Goal: Task Accomplishment & Management: Use online tool/utility

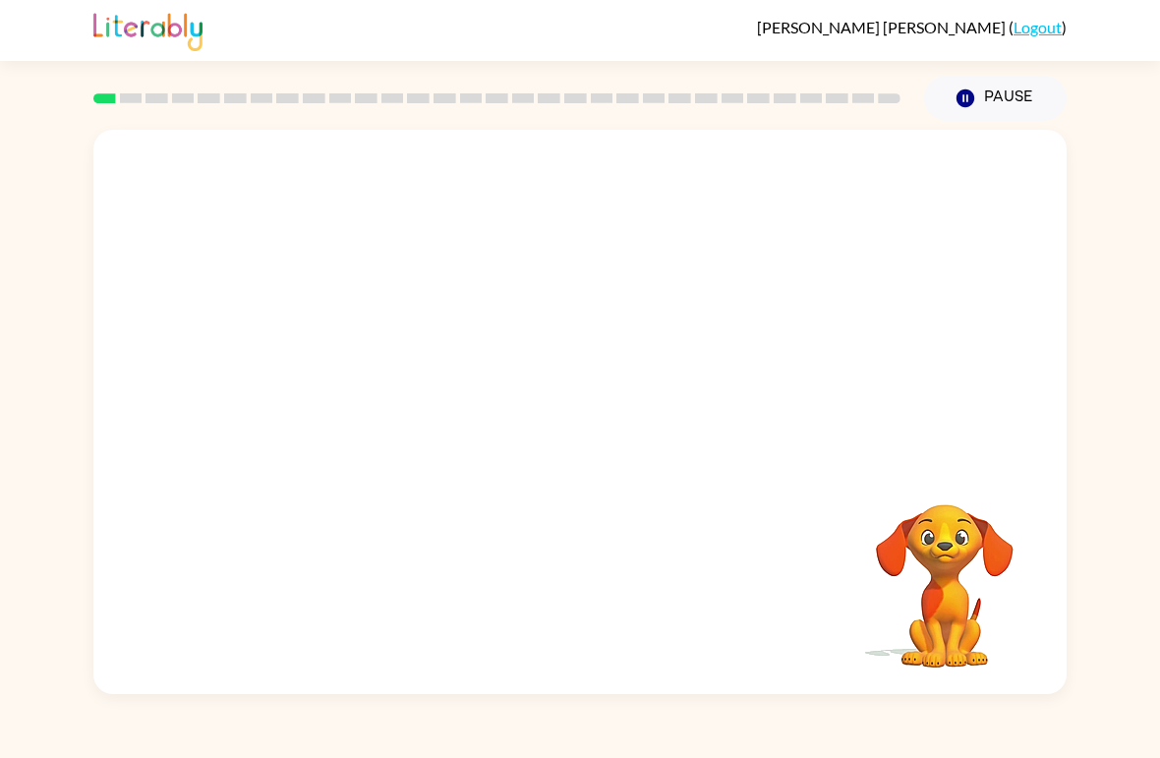
click at [929, 554] on video "Your browser must support playing .mp4 files to use Literably. Please try using…" at bounding box center [944, 572] width 197 height 197
click at [752, 566] on div "Your browser must support playing .mp4 files to use Literably. Please try using…" at bounding box center [579, 412] width 973 height 564
click at [614, 438] on div at bounding box center [579, 296] width 973 height 333
click at [979, 106] on button "Pause Pause" at bounding box center [995, 98] width 143 height 45
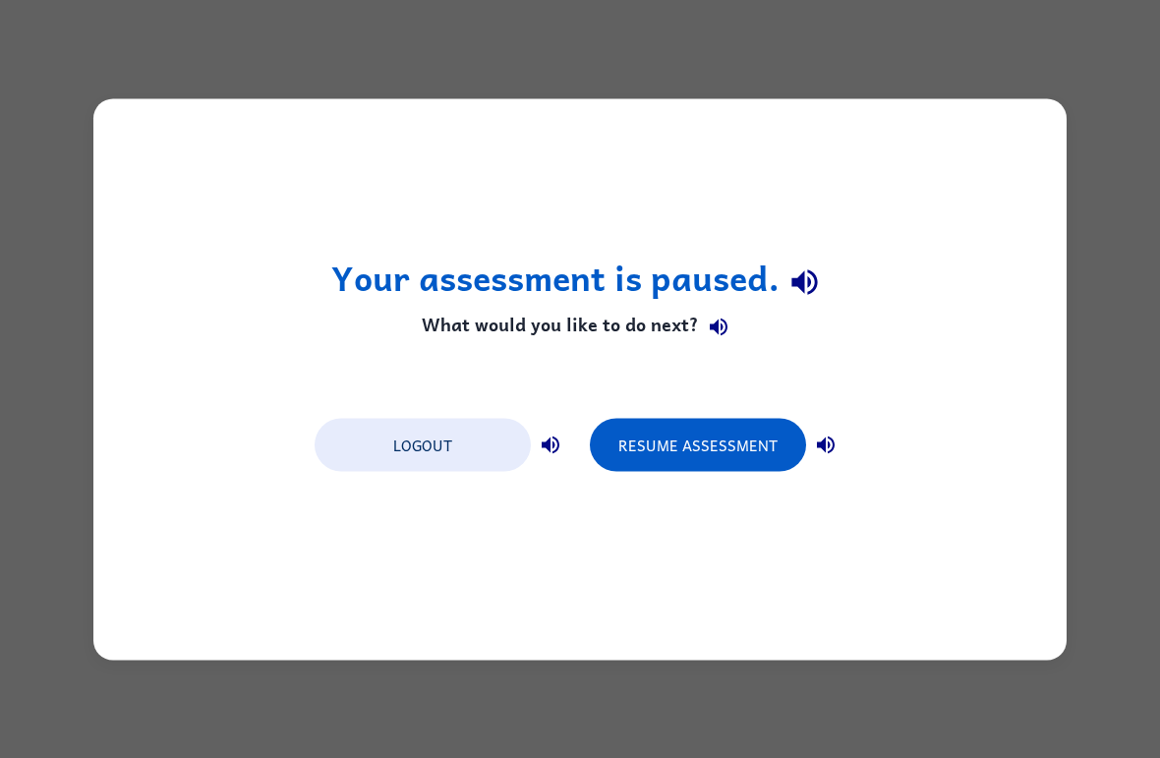
click at [755, 457] on button "Resume Assessment" at bounding box center [698, 444] width 216 height 53
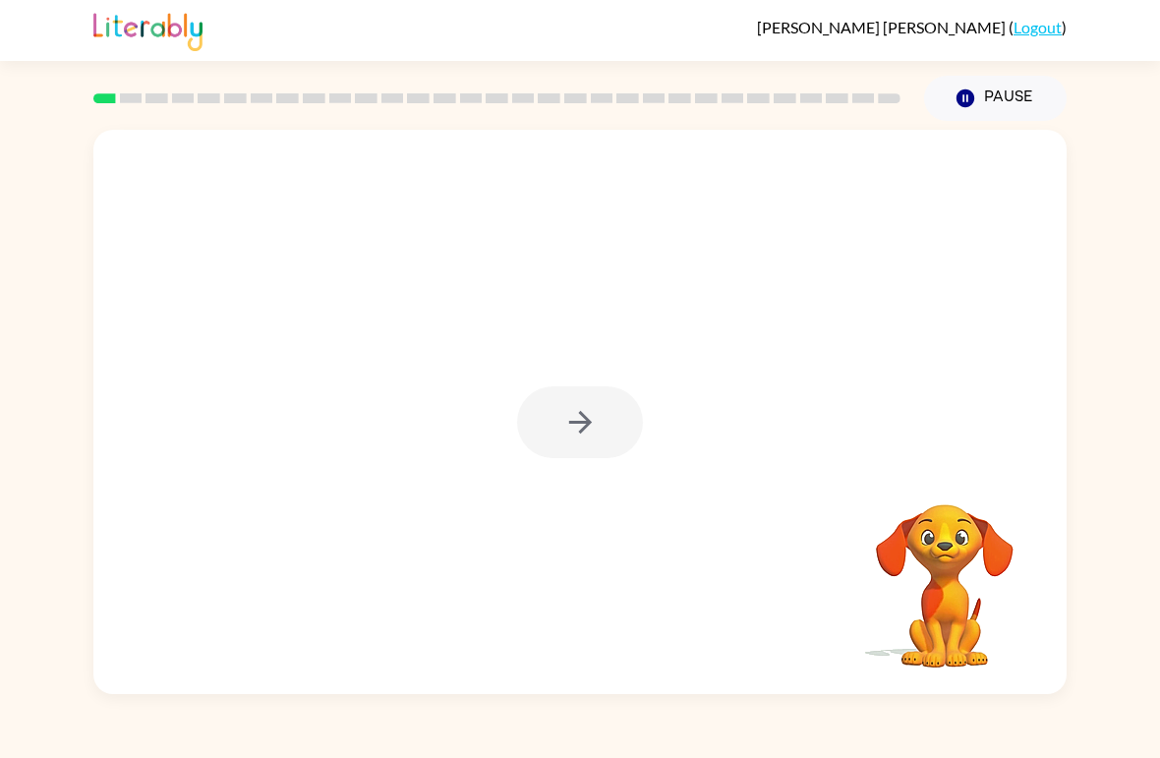
click at [577, 425] on icon "button" at bounding box center [580, 422] width 34 height 34
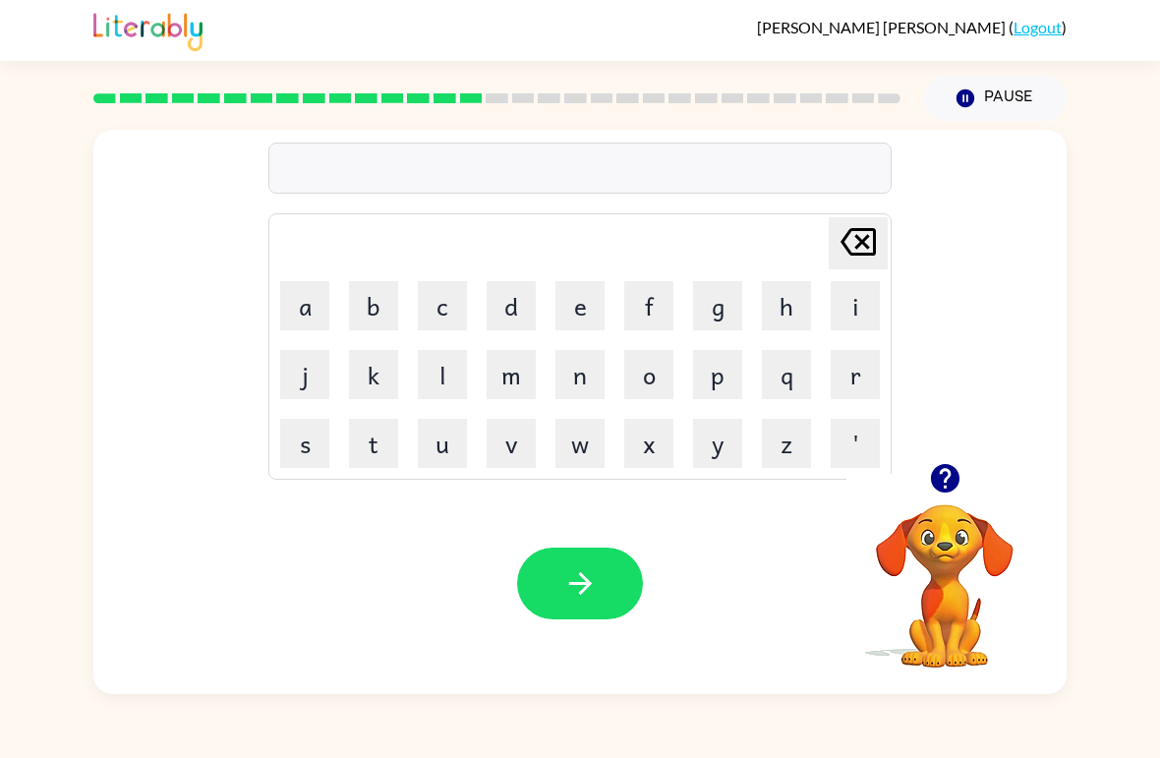
click at [316, 455] on button "s" at bounding box center [304, 443] width 49 height 49
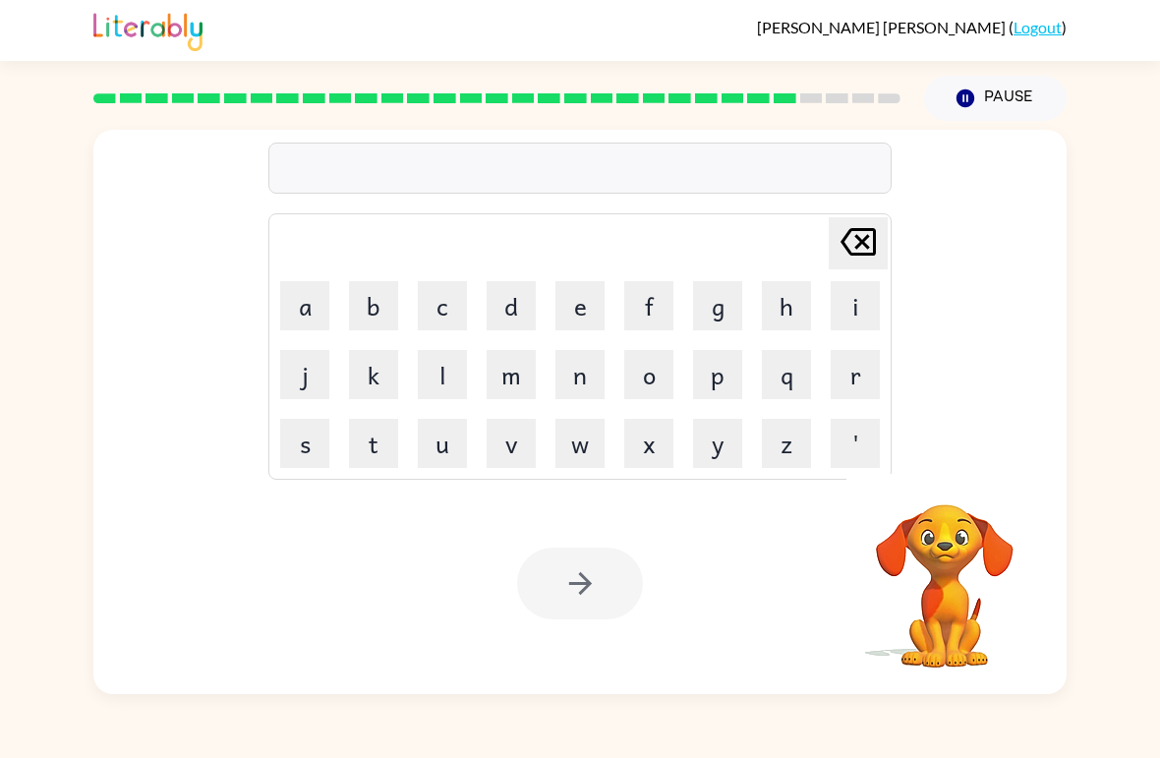
click at [307, 452] on button "s" at bounding box center [304, 443] width 49 height 49
click at [441, 382] on button "l" at bounding box center [442, 374] width 49 height 49
click at [853, 307] on button "i" at bounding box center [855, 305] width 49 height 49
click at [726, 319] on button "g" at bounding box center [717, 305] width 49 height 49
click at [782, 315] on button "h" at bounding box center [786, 305] width 49 height 49
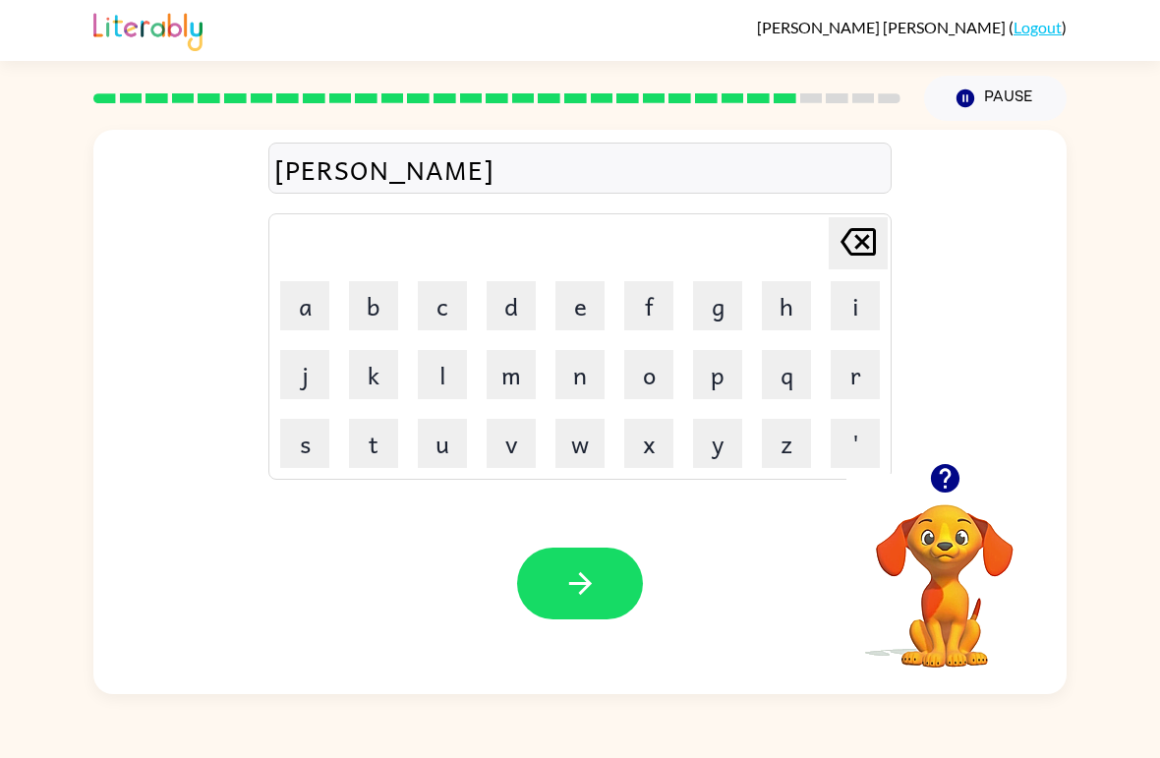
click at [367, 441] on button "t" at bounding box center [373, 443] width 49 height 49
click at [593, 582] on icon "button" at bounding box center [580, 583] width 34 height 34
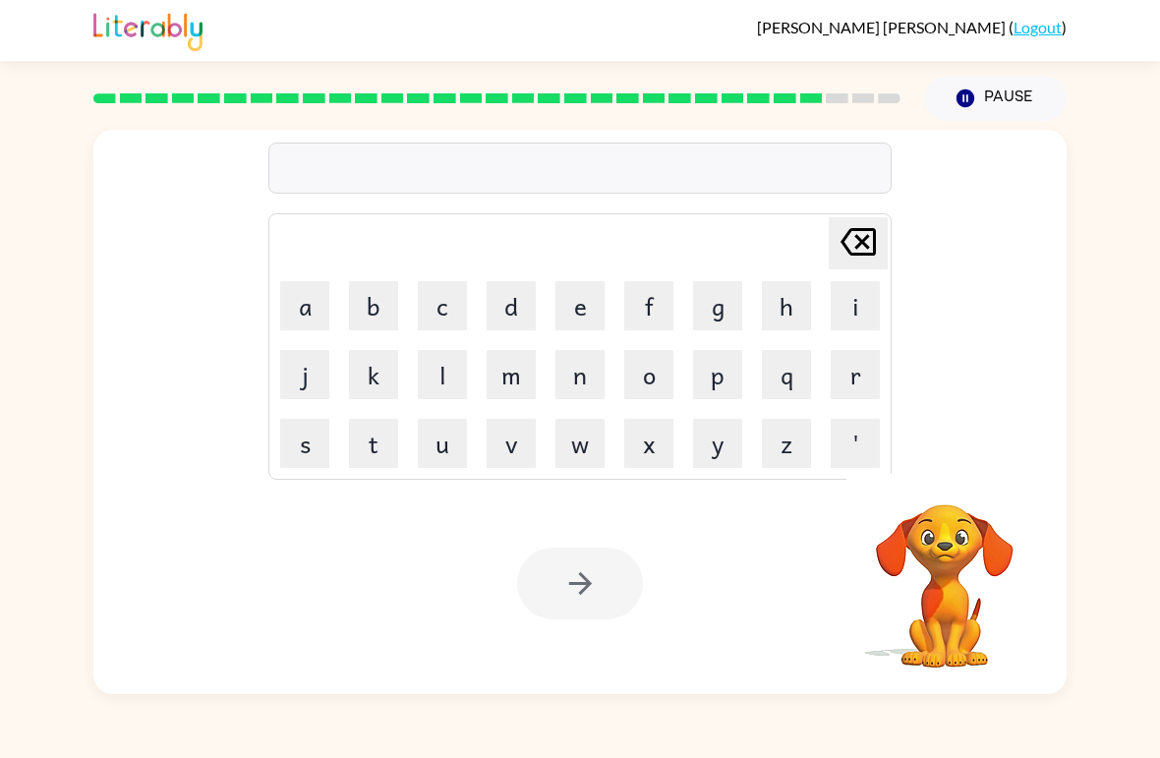
click at [442, 451] on button "u" at bounding box center [442, 443] width 49 height 49
click at [583, 380] on button "n" at bounding box center [579, 374] width 49 height 49
click at [311, 446] on button "s" at bounding box center [304, 443] width 49 height 49
click at [858, 295] on button "i" at bounding box center [855, 305] width 49 height 49
click at [443, 386] on button "l" at bounding box center [442, 374] width 49 height 49
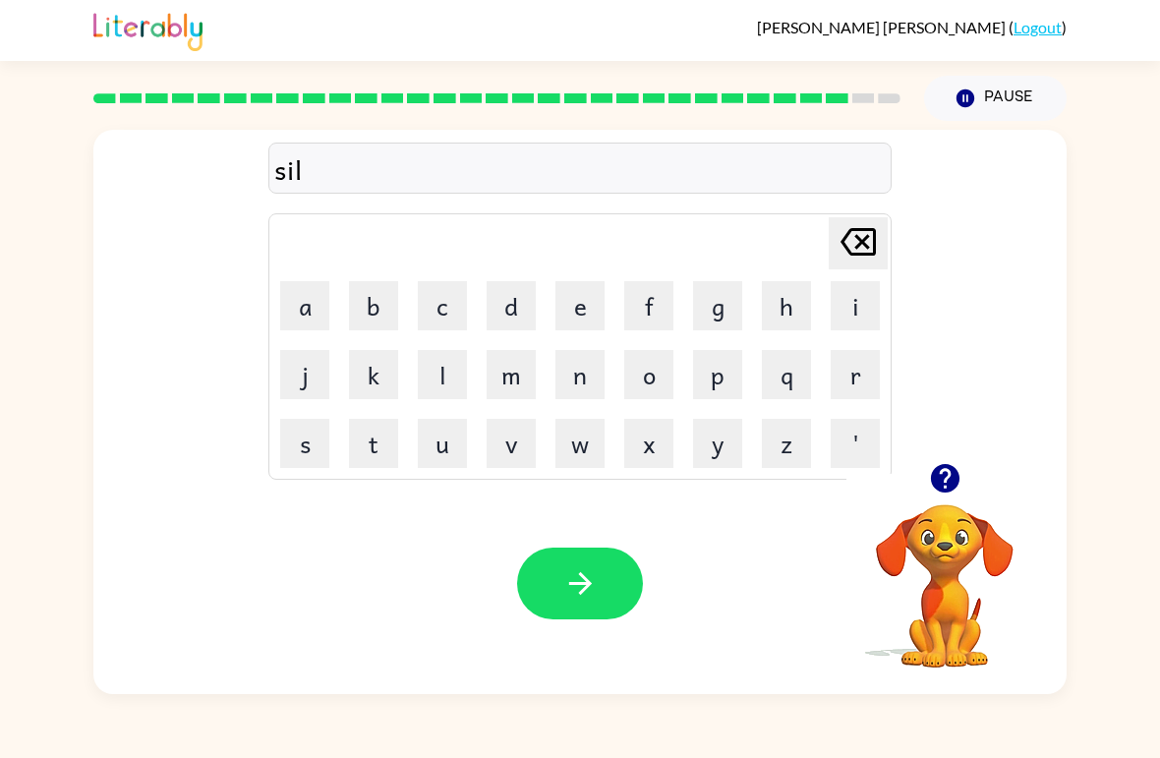
click at [587, 311] on button "e" at bounding box center [579, 305] width 49 height 49
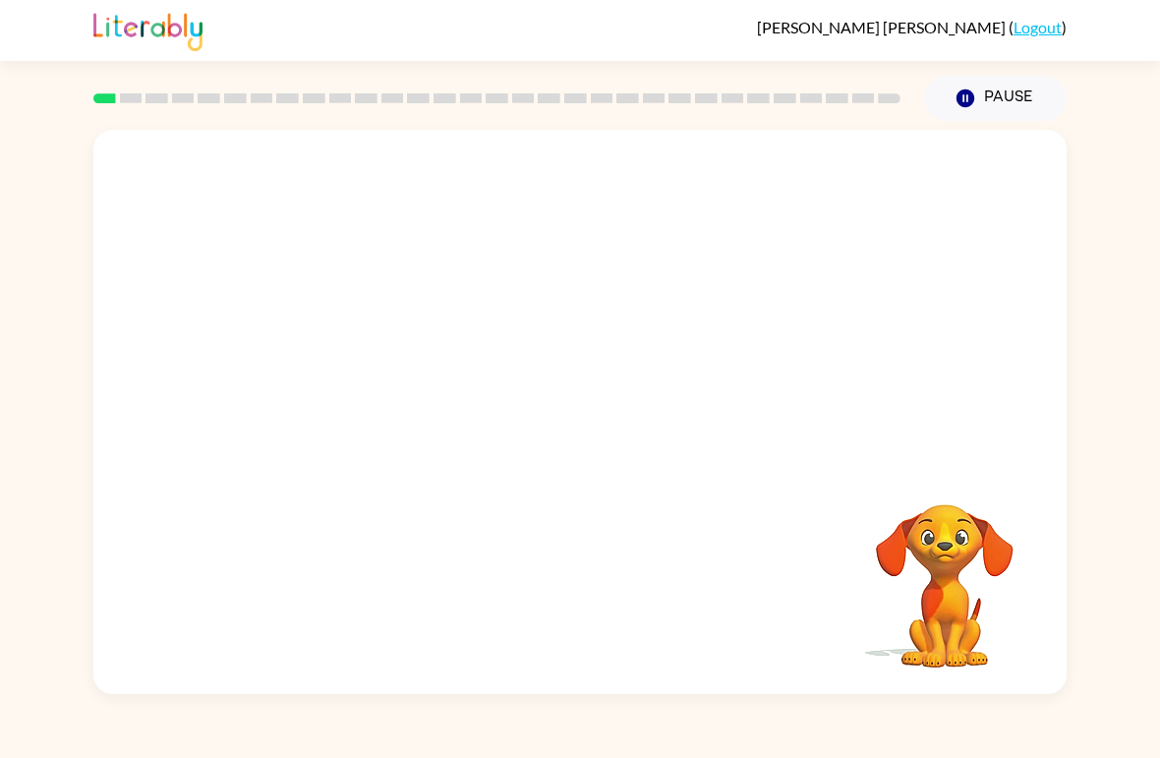
click at [350, 384] on video "Your browser must support playing .mp4 files to use Literably. Please try using…" at bounding box center [579, 296] width 973 height 333
click at [349, 384] on video "Your browser must support playing .mp4 files to use Literably. Please try using…" at bounding box center [579, 296] width 973 height 333
click at [349, 381] on video "Your browser must support playing .mp4 files to use Literably. Please try using…" at bounding box center [579, 296] width 973 height 333
click at [342, 382] on video "Your browser must support playing .mp4 files to use Literably. Please try using…" at bounding box center [579, 296] width 973 height 333
click at [563, 427] on icon "button" at bounding box center [580, 422] width 34 height 34
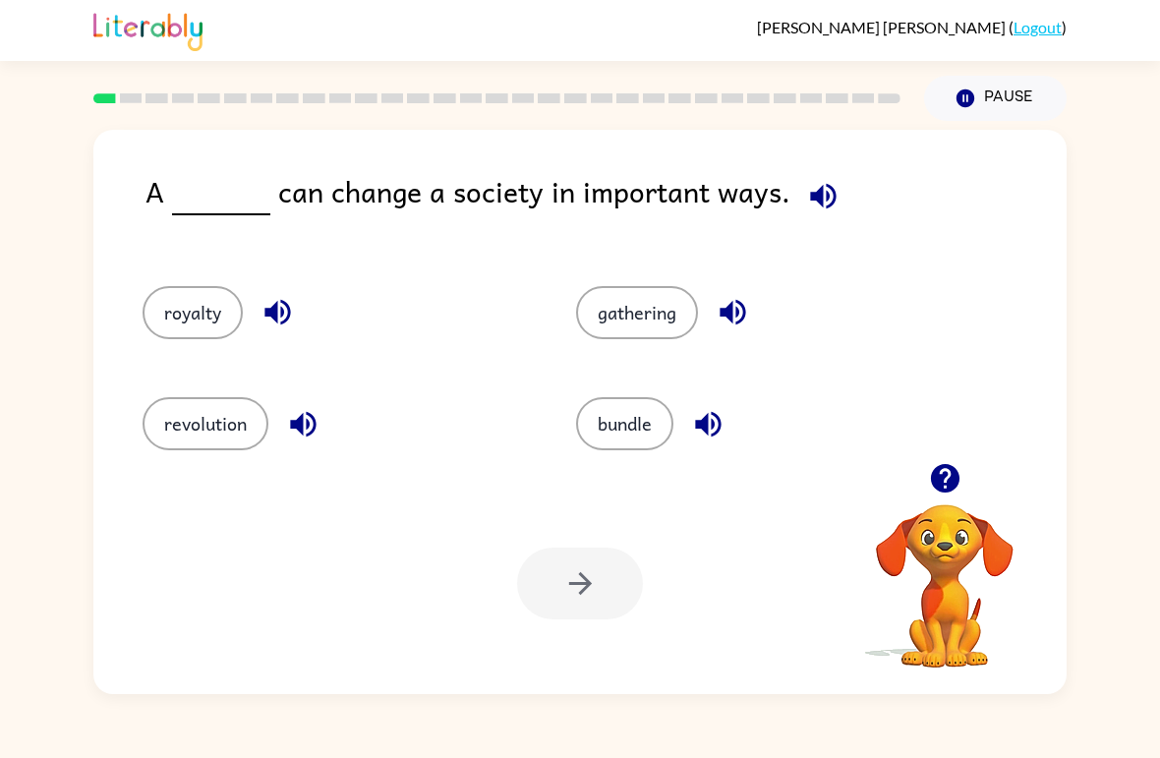
click at [633, 313] on button "gathering" at bounding box center [637, 312] width 122 height 53
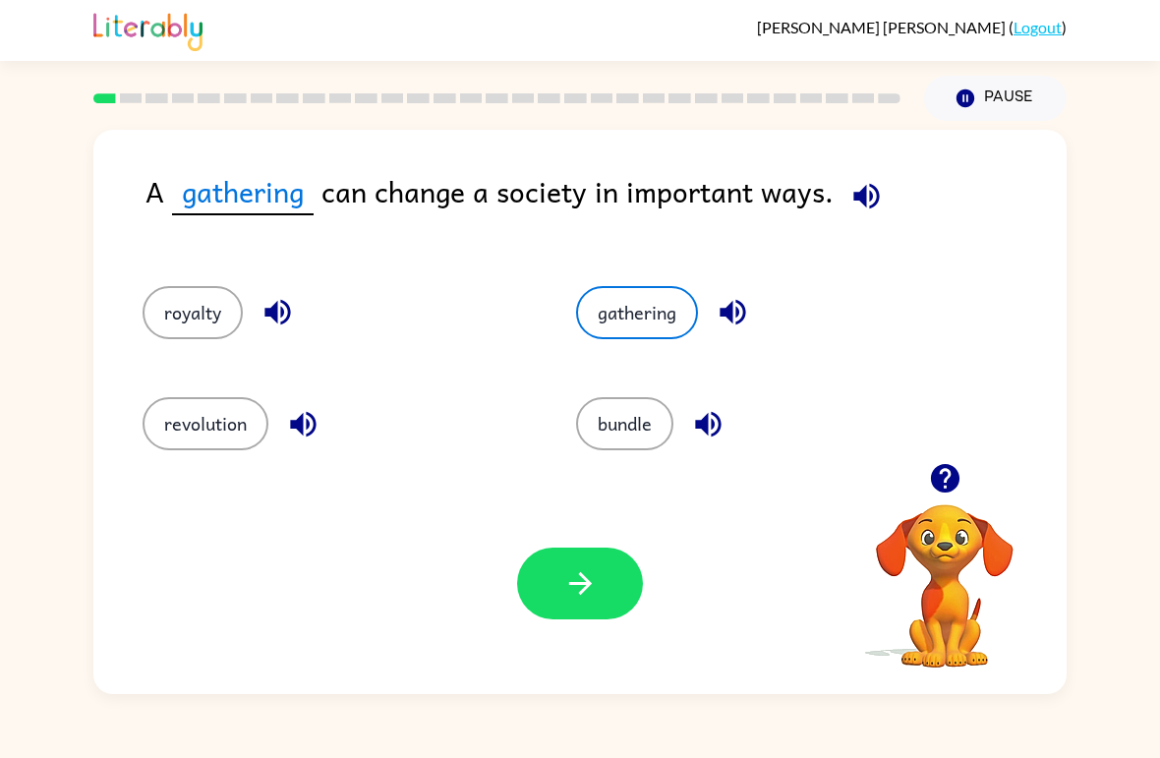
click at [547, 599] on button "button" at bounding box center [580, 583] width 126 height 72
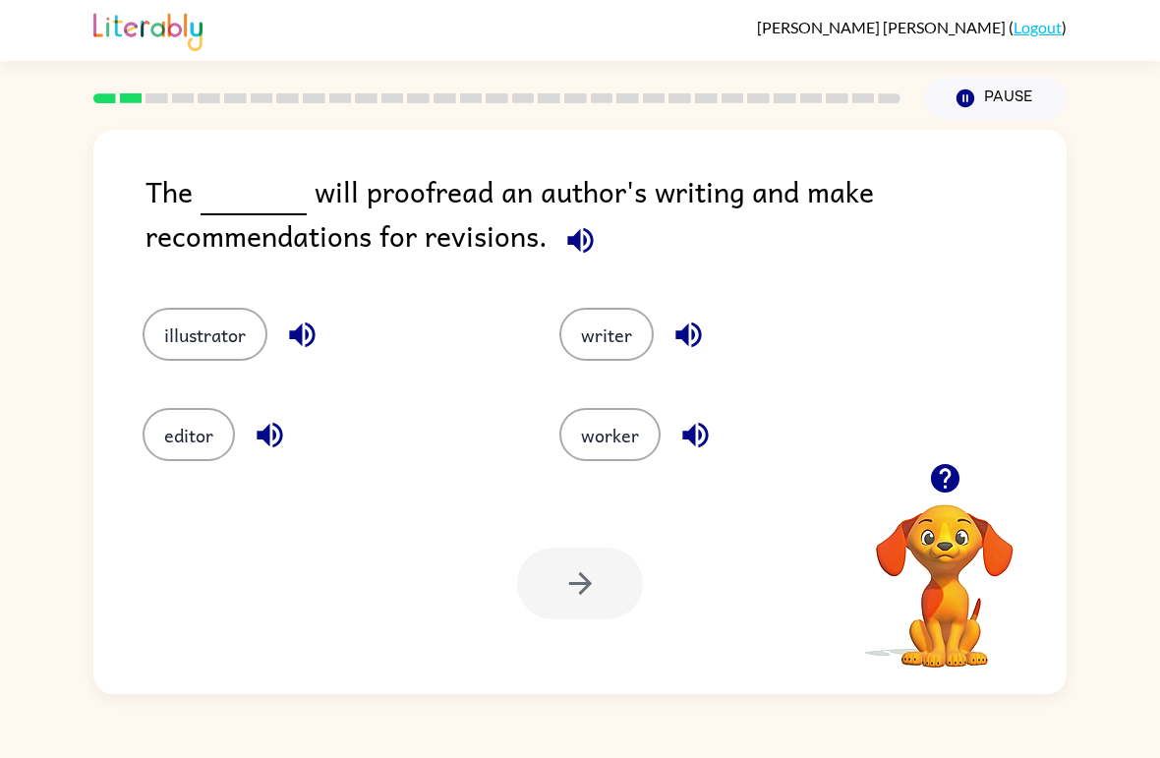
click at [188, 442] on button "editor" at bounding box center [189, 434] width 92 height 53
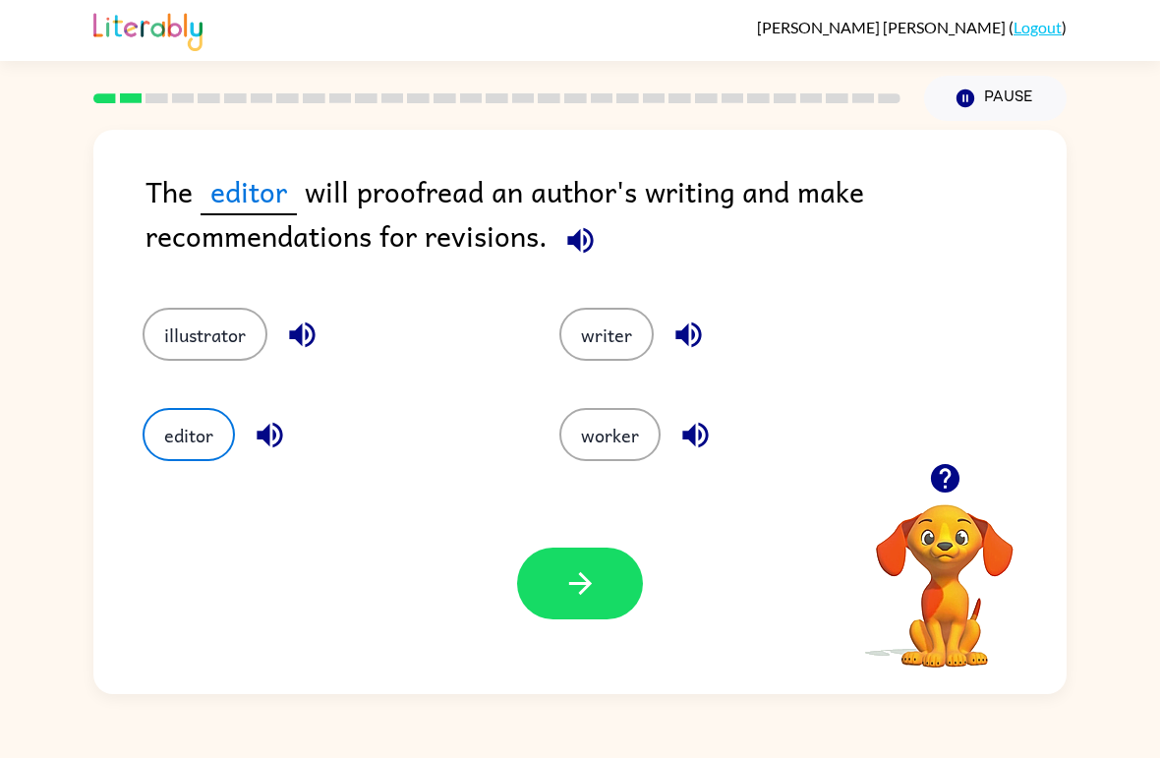
click at [547, 592] on button "button" at bounding box center [580, 583] width 126 height 72
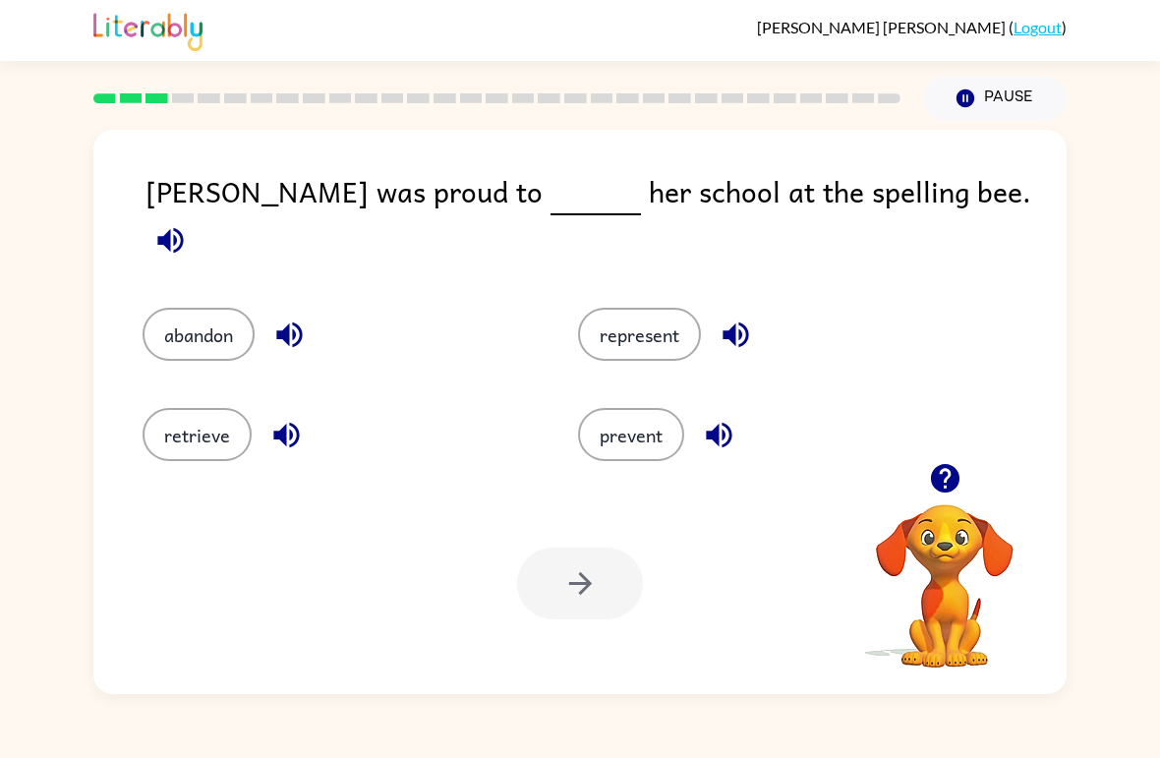
click at [624, 308] on button "represent" at bounding box center [639, 334] width 123 height 53
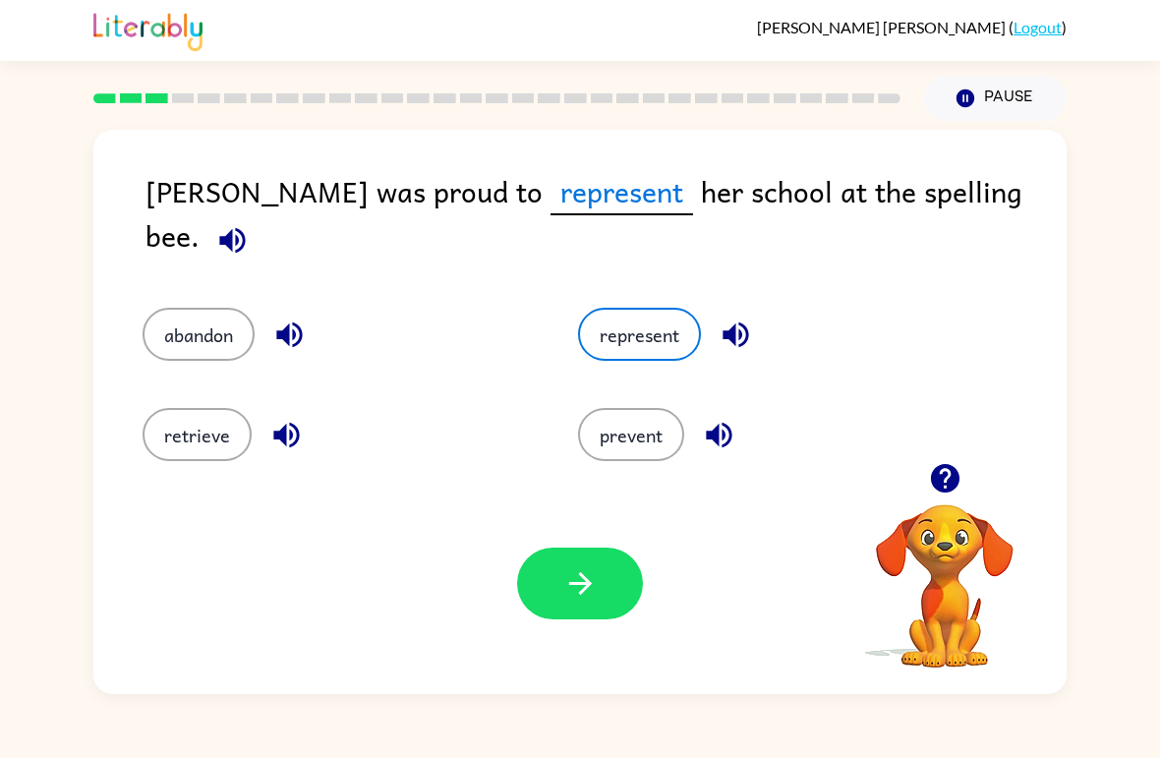
click at [572, 605] on button "button" at bounding box center [580, 583] width 126 height 72
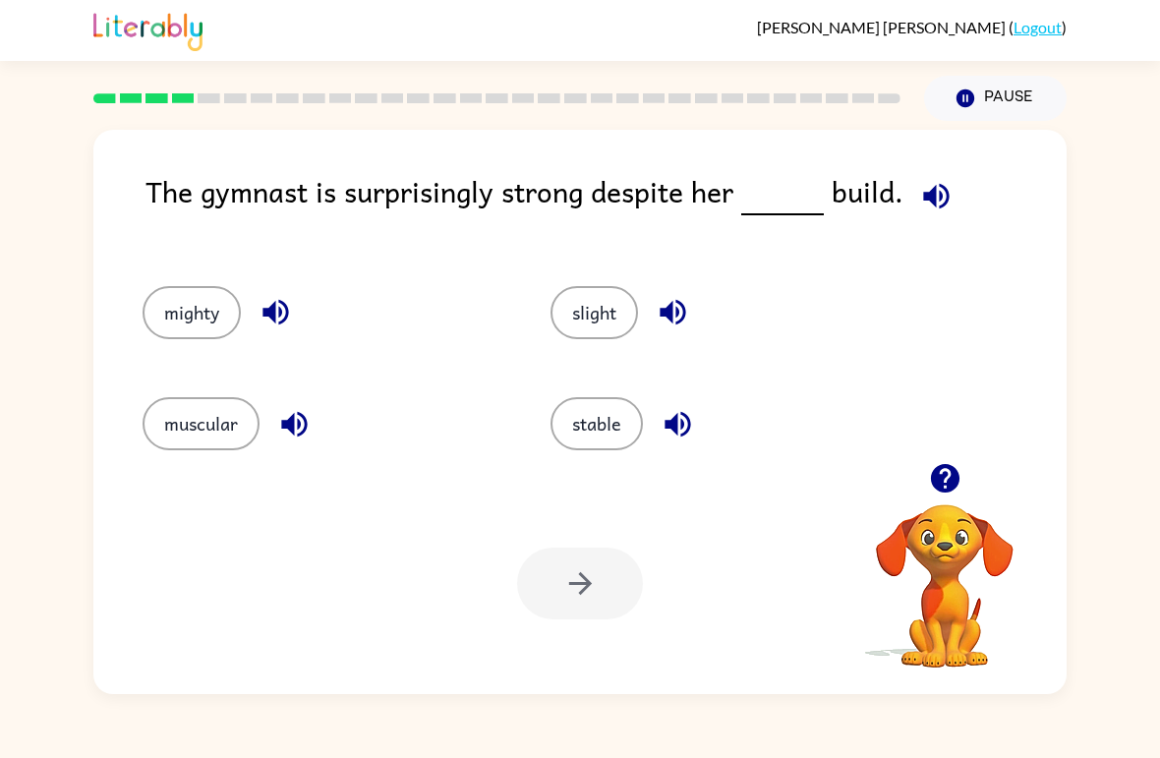
click at [589, 312] on button "slight" at bounding box center [593, 312] width 87 height 53
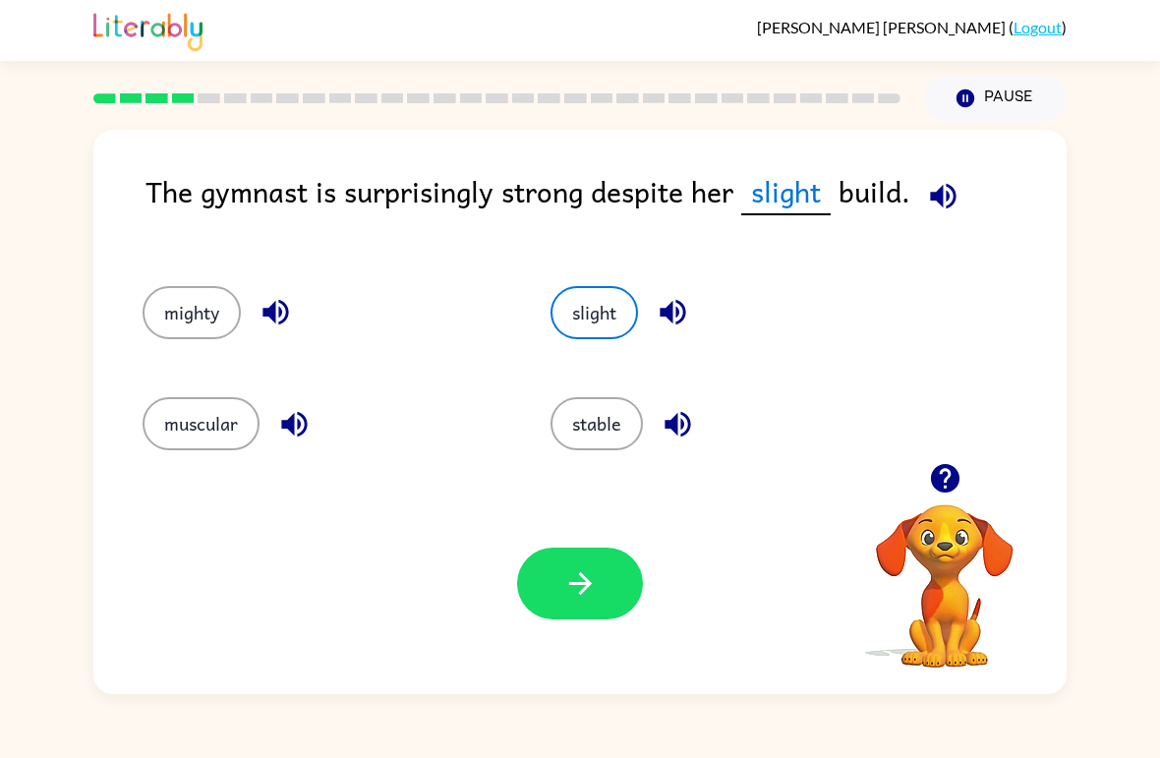
click at [587, 588] on icon "button" at bounding box center [579, 583] width 23 height 23
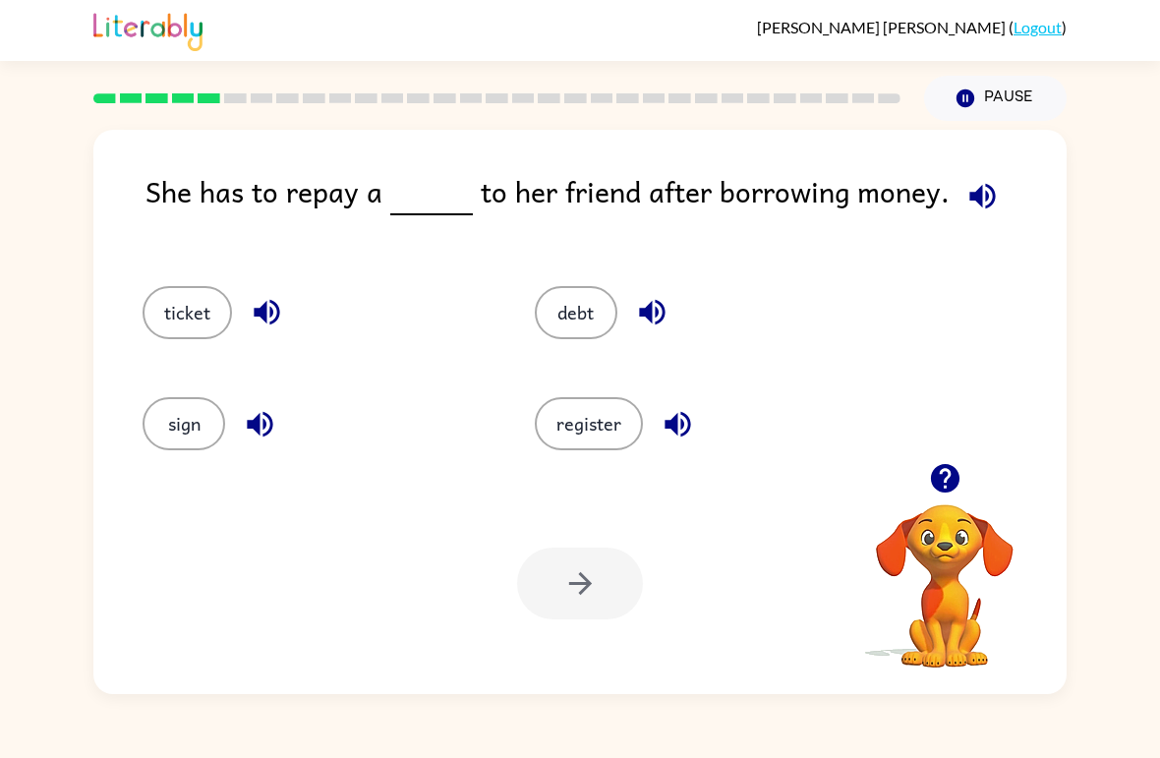
click at [575, 316] on button "debt" at bounding box center [576, 312] width 83 height 53
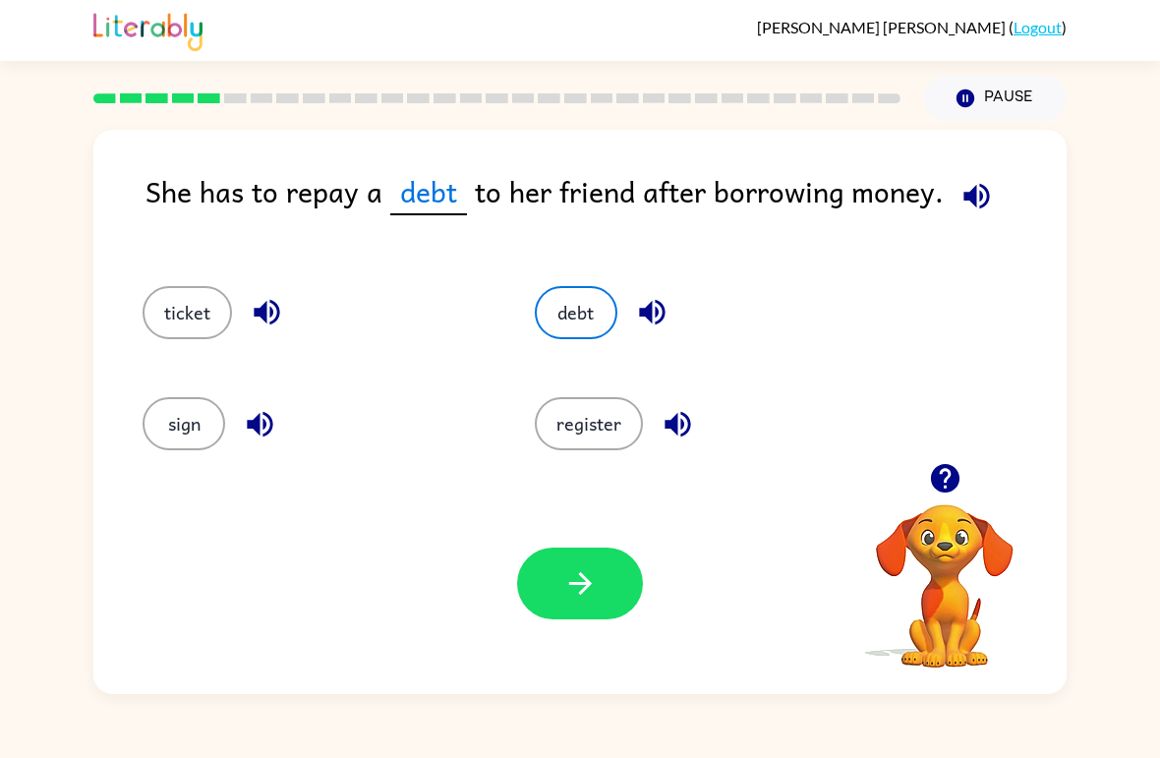
click at [563, 612] on button "button" at bounding box center [580, 583] width 126 height 72
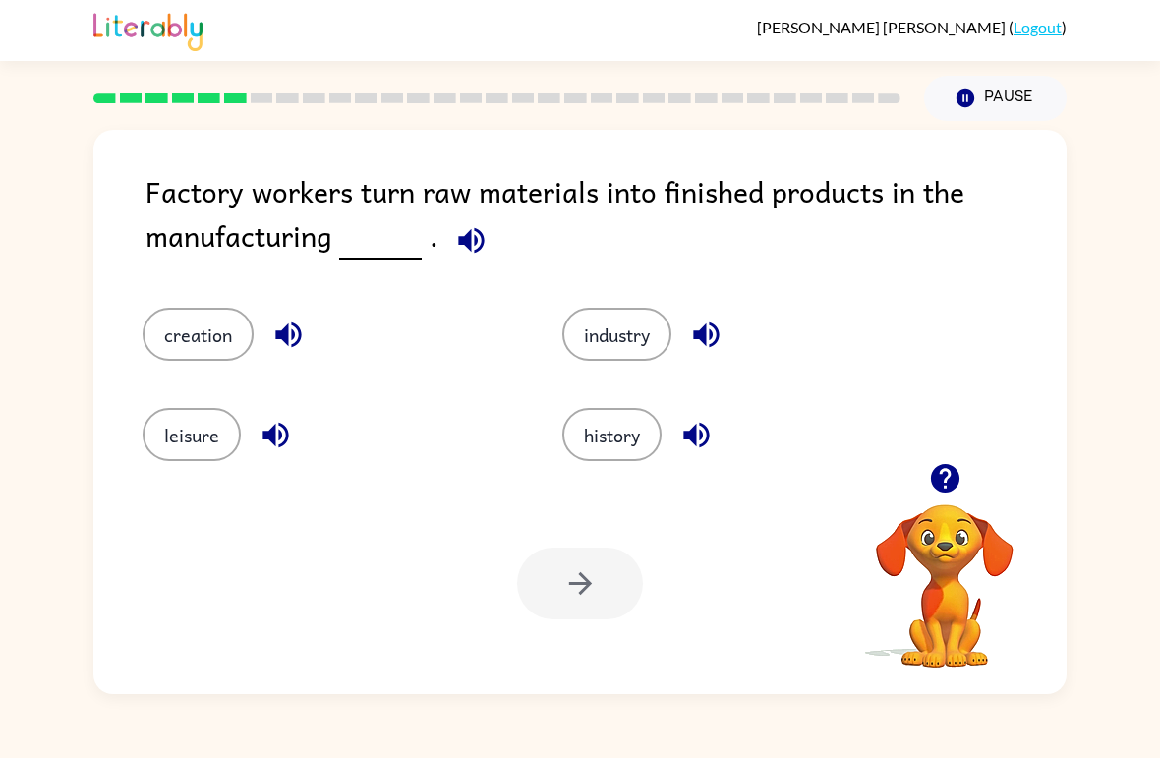
click at [600, 339] on button "industry" at bounding box center [616, 334] width 109 height 53
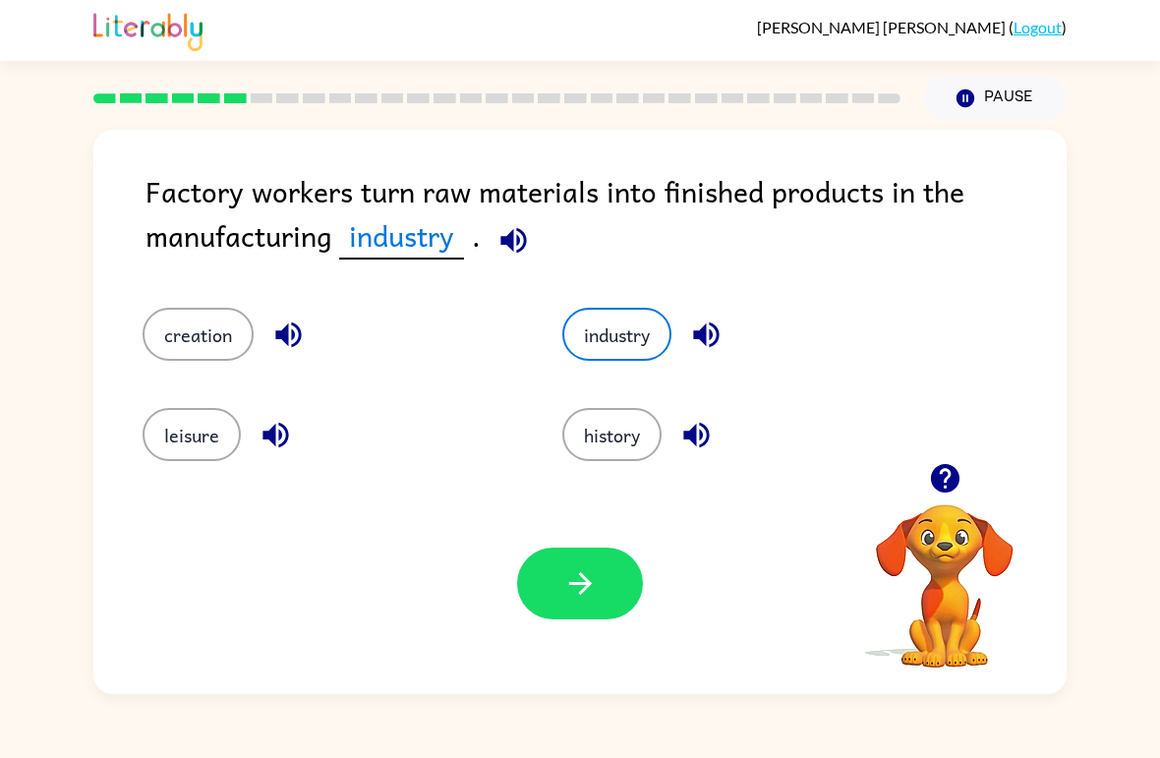
click at [560, 607] on button "button" at bounding box center [580, 583] width 126 height 72
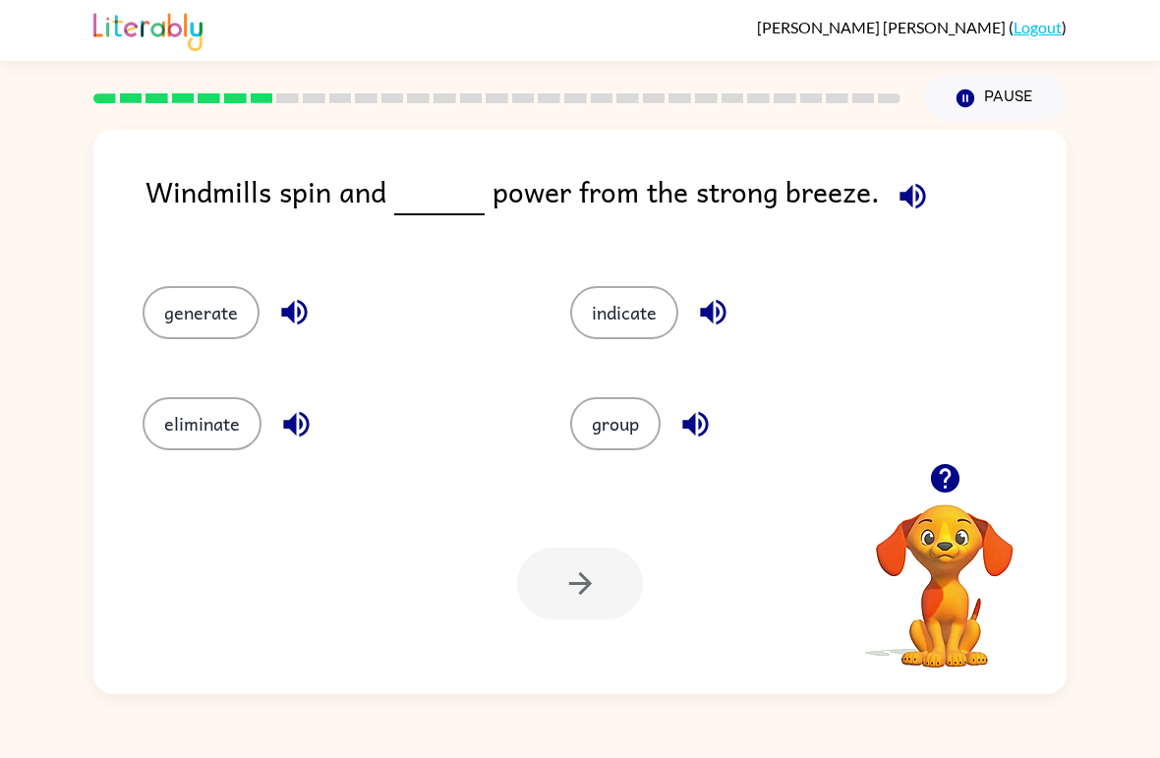
click at [159, 308] on button "generate" at bounding box center [201, 312] width 117 height 53
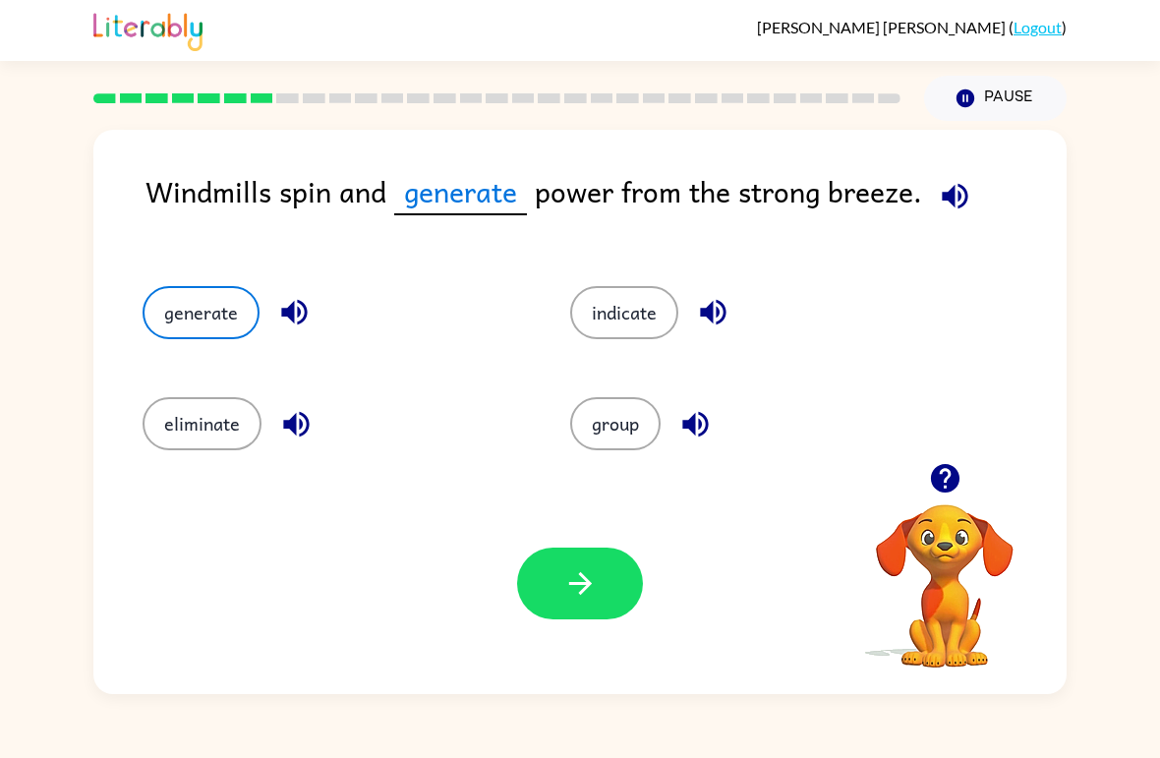
click at [549, 582] on button "button" at bounding box center [580, 583] width 126 height 72
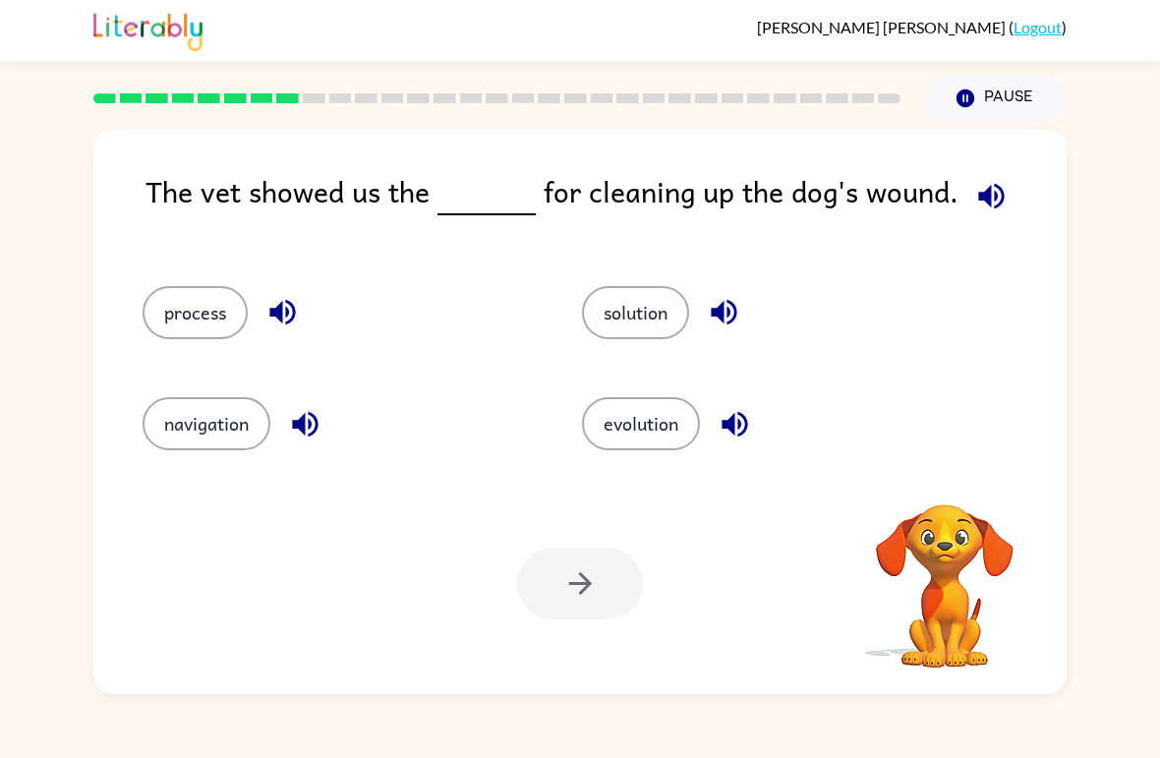
click at [602, 314] on button "solution" at bounding box center [635, 312] width 107 height 53
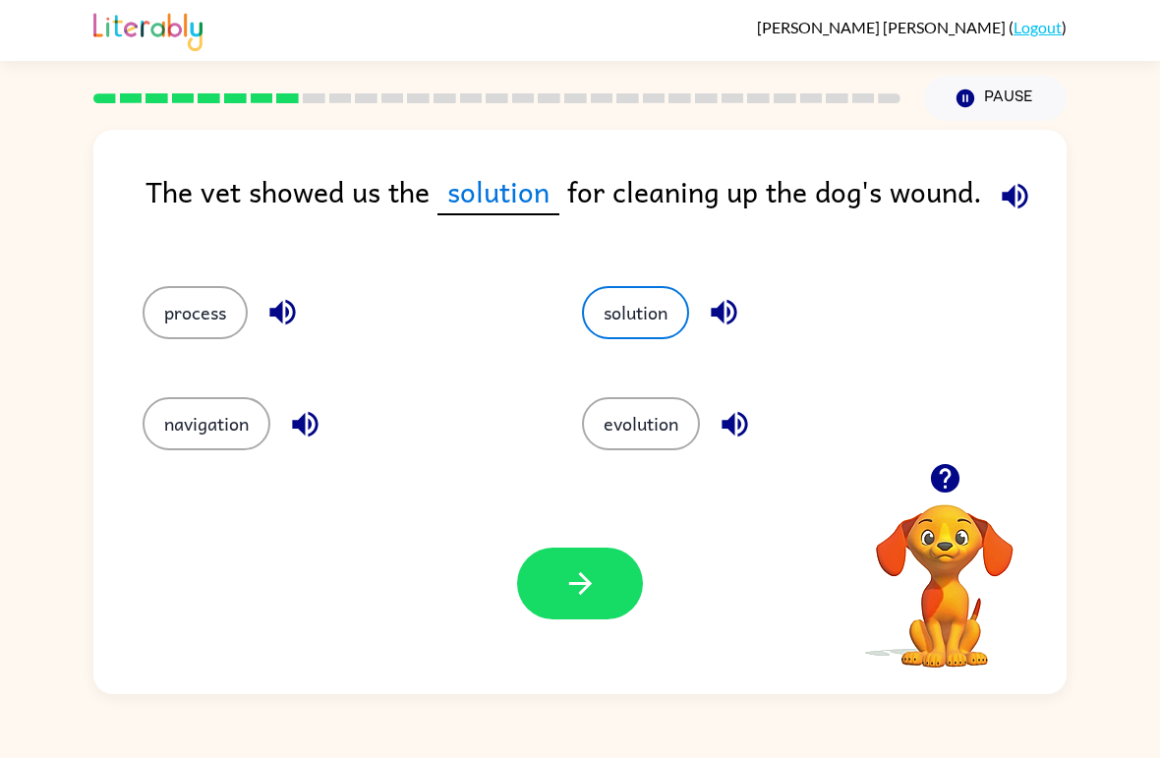
click at [131, 327] on div "process" at bounding box center [324, 304] width 439 height 111
click at [212, 329] on button "process" at bounding box center [195, 312] width 105 height 53
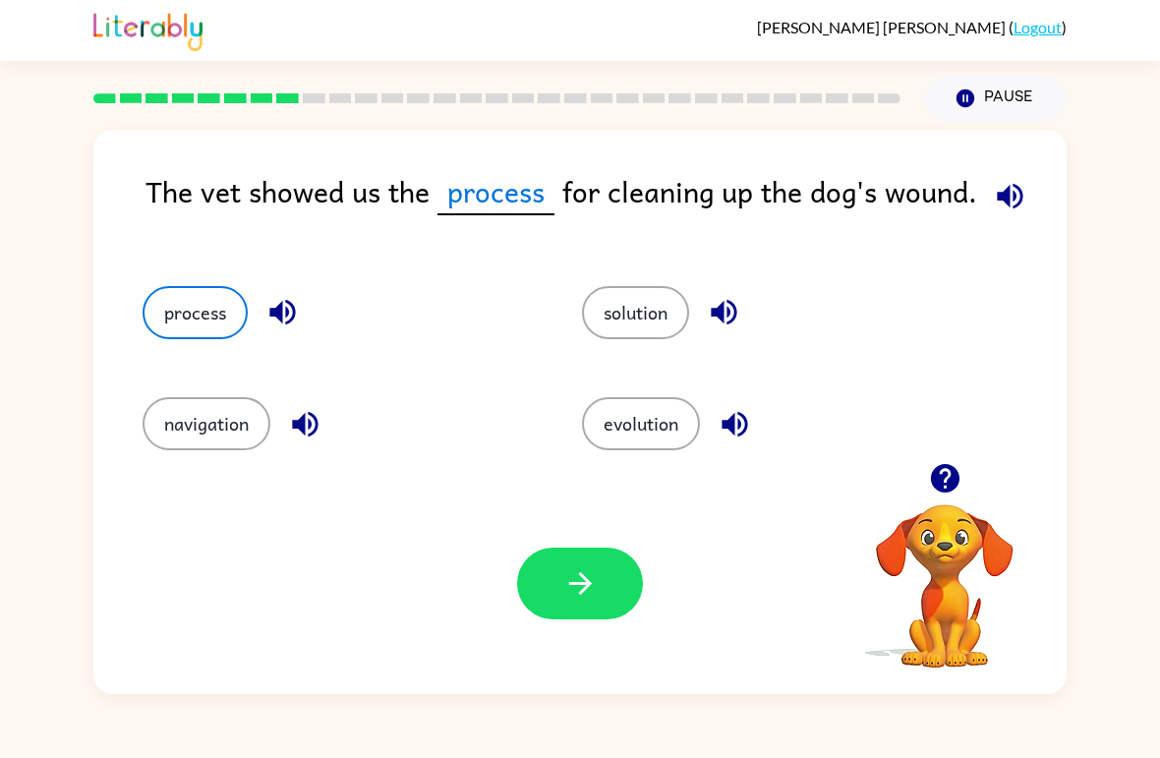
click at [542, 592] on button "button" at bounding box center [580, 583] width 126 height 72
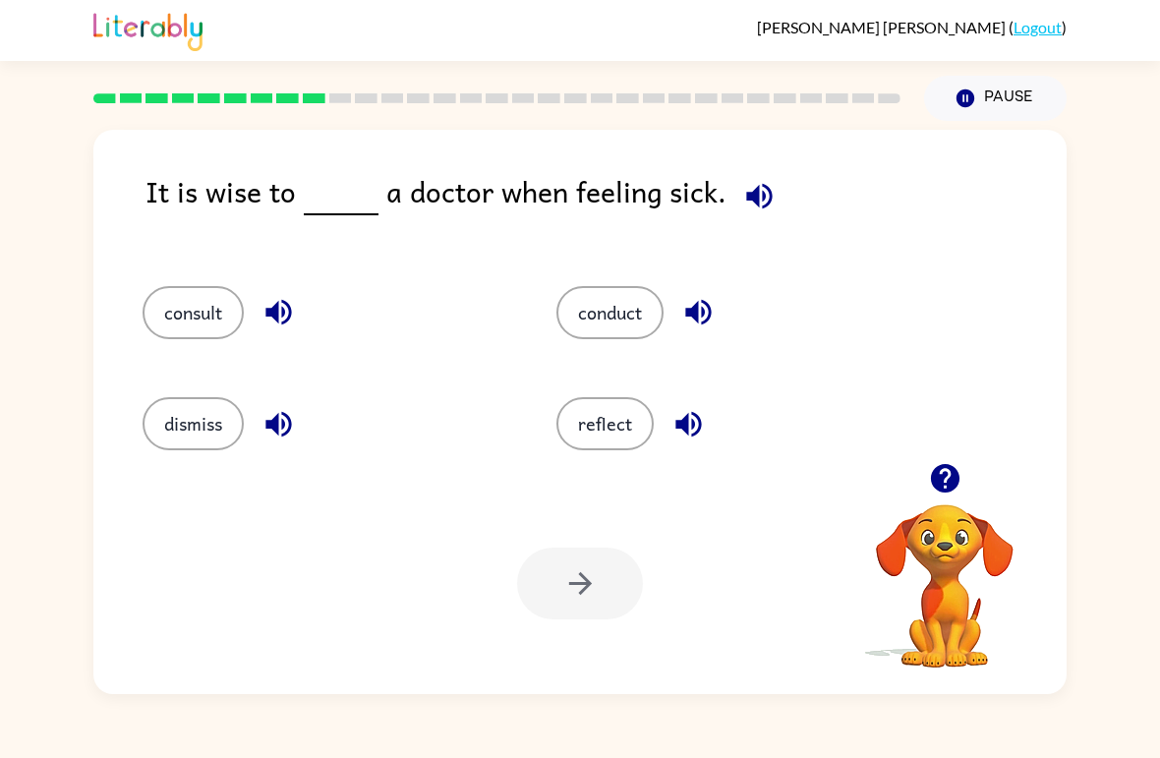
click at [167, 322] on button "consult" at bounding box center [193, 312] width 101 height 53
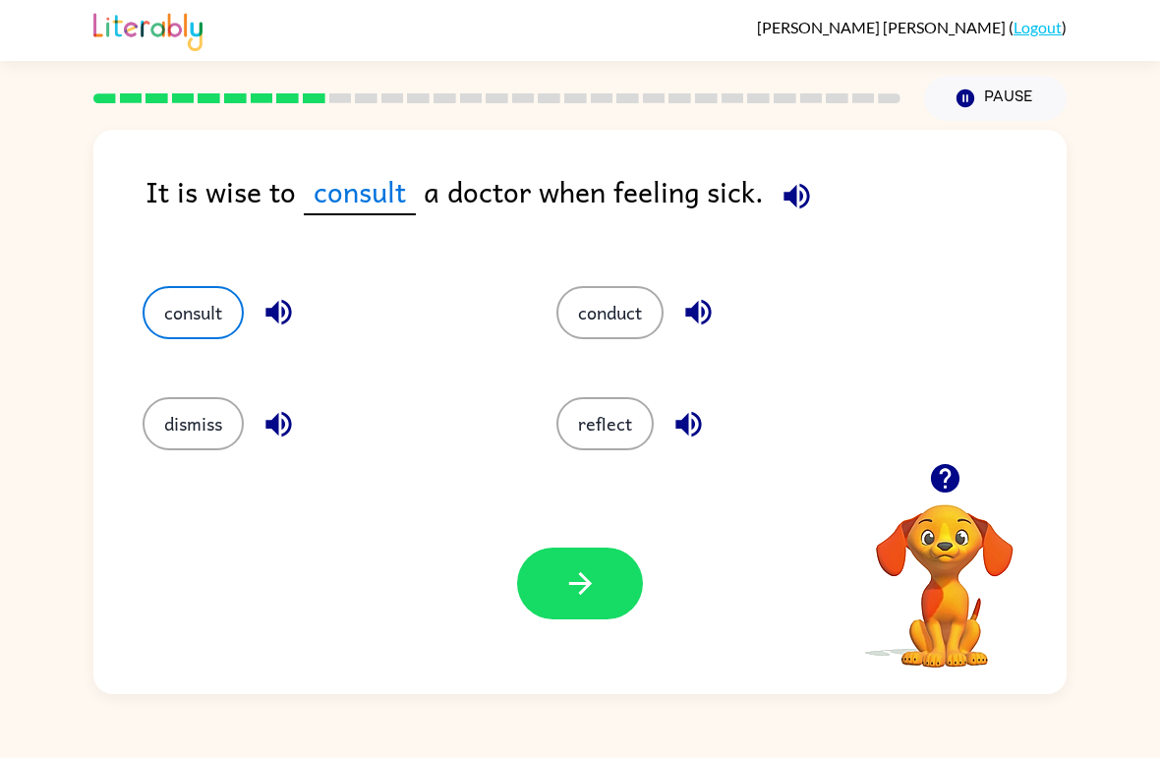
click at [584, 586] on icon "button" at bounding box center [580, 583] width 34 height 34
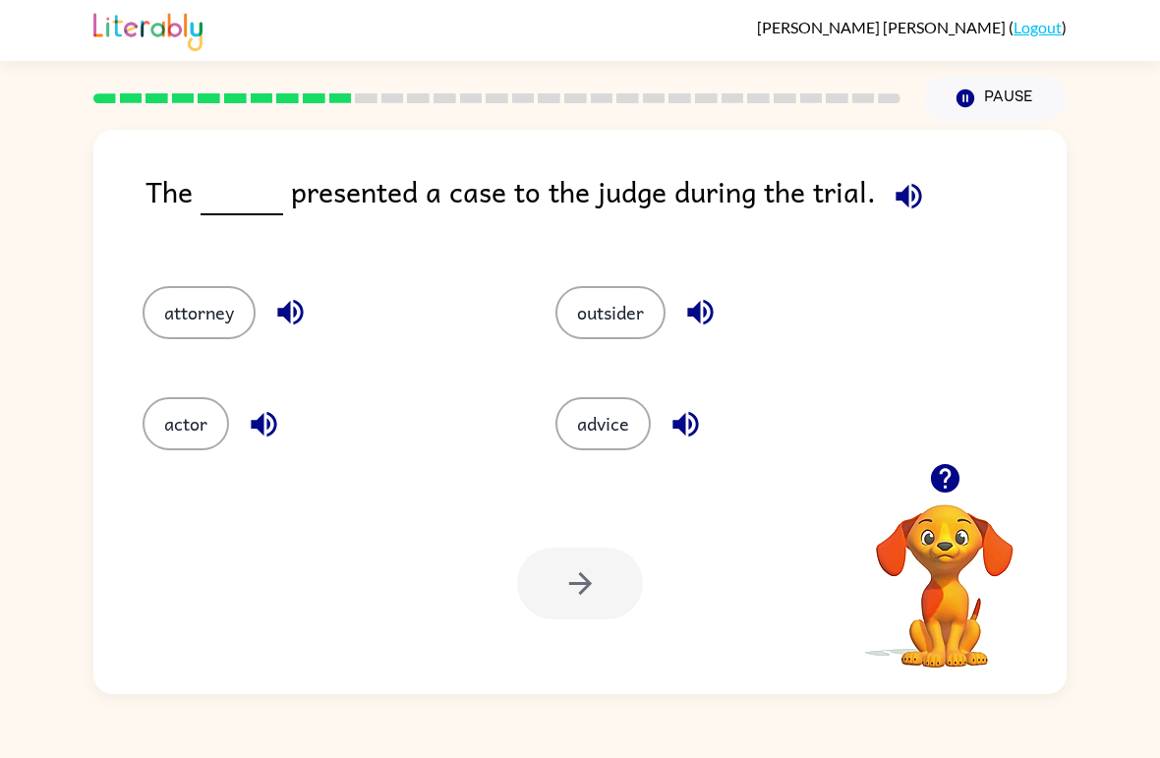
click at [175, 312] on button "attorney" at bounding box center [199, 312] width 113 height 53
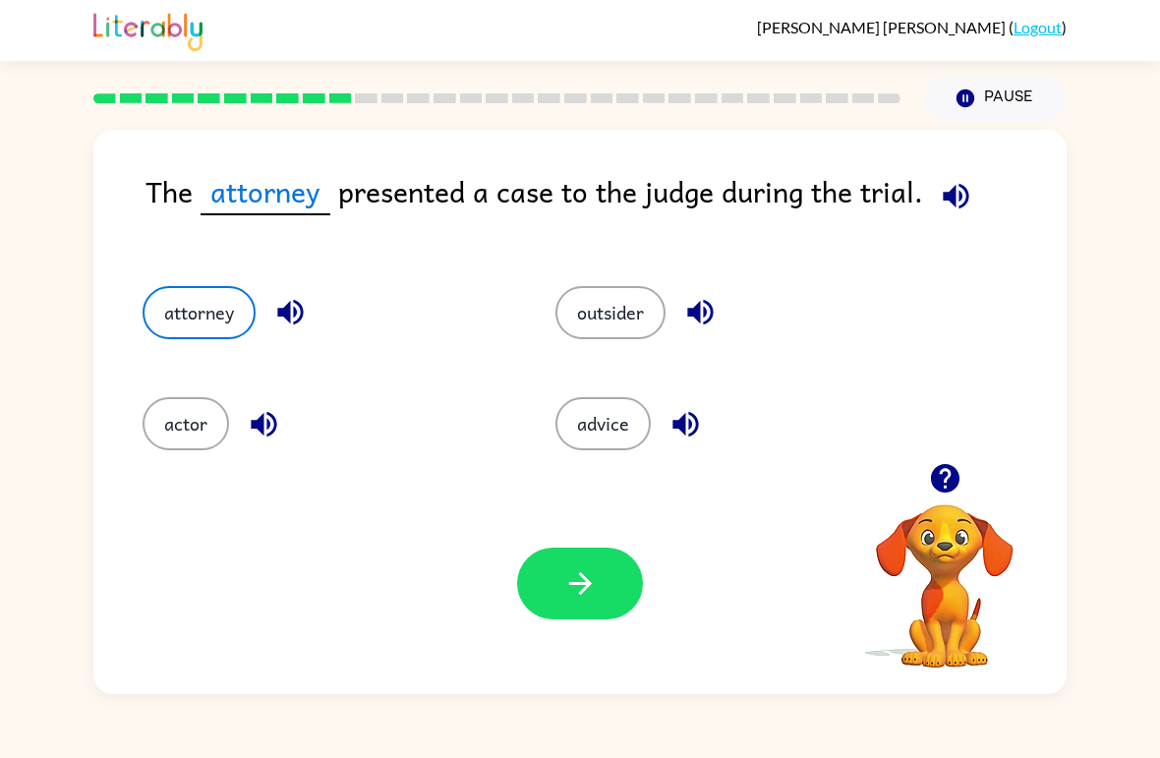
click at [588, 592] on icon "button" at bounding box center [580, 583] width 34 height 34
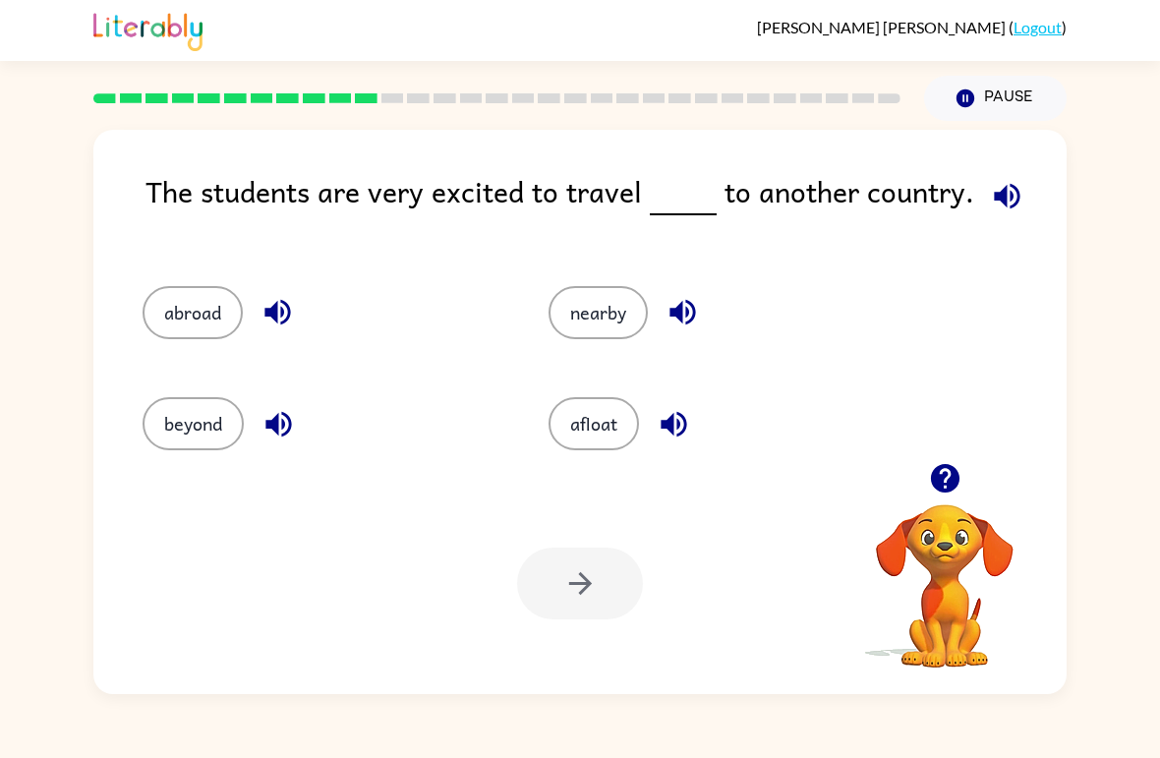
click at [202, 314] on button "abroad" at bounding box center [193, 312] width 100 height 53
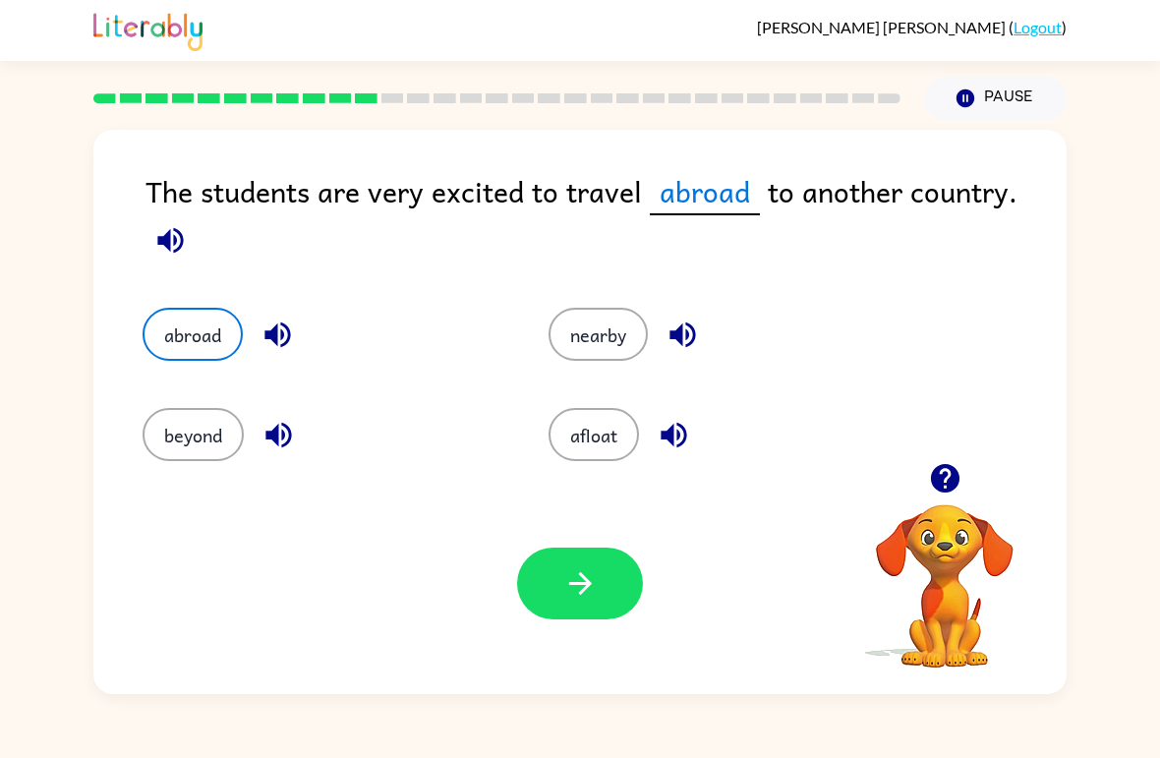
click at [565, 587] on icon "button" at bounding box center [580, 583] width 34 height 34
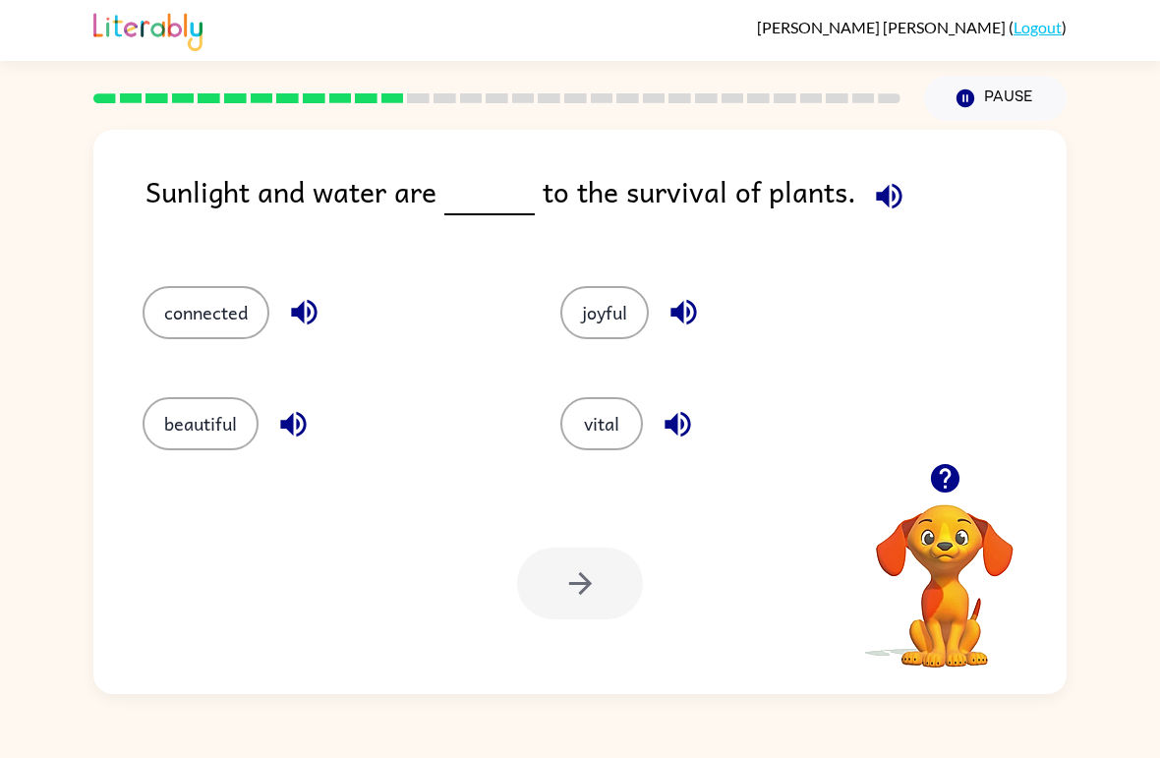
click at [595, 433] on button "vital" at bounding box center [601, 423] width 83 height 53
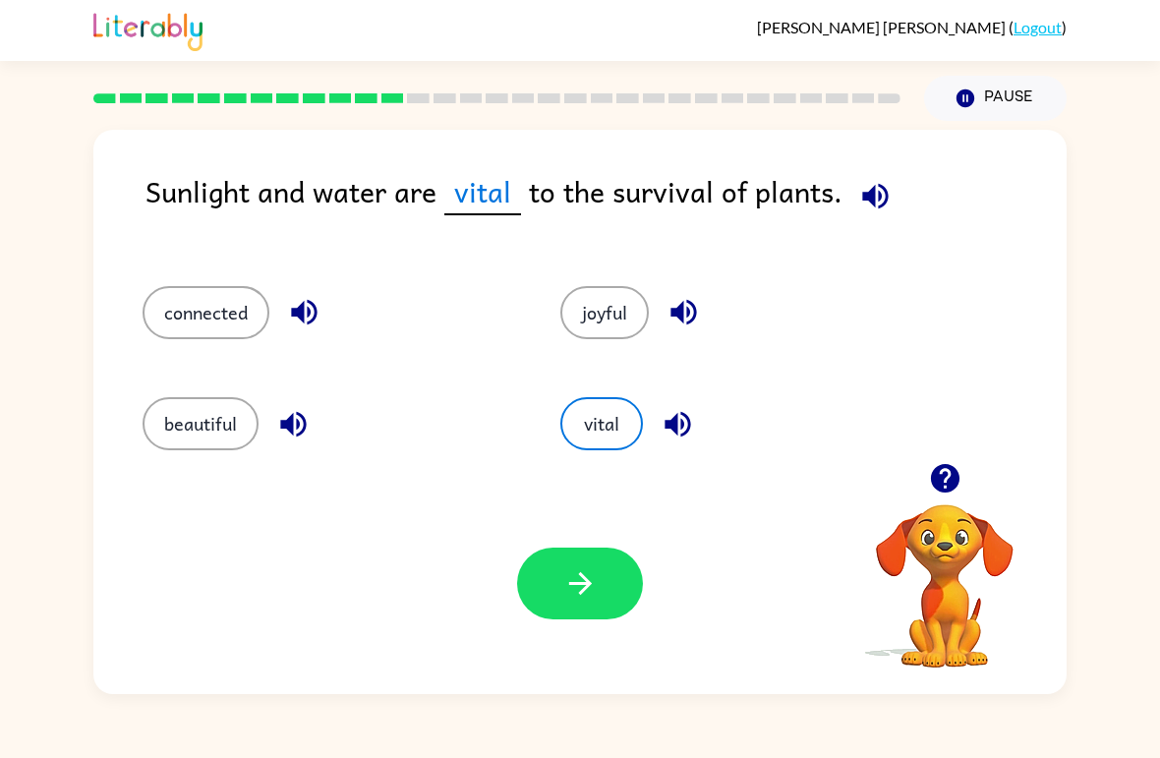
click at [607, 577] on button "button" at bounding box center [580, 583] width 126 height 72
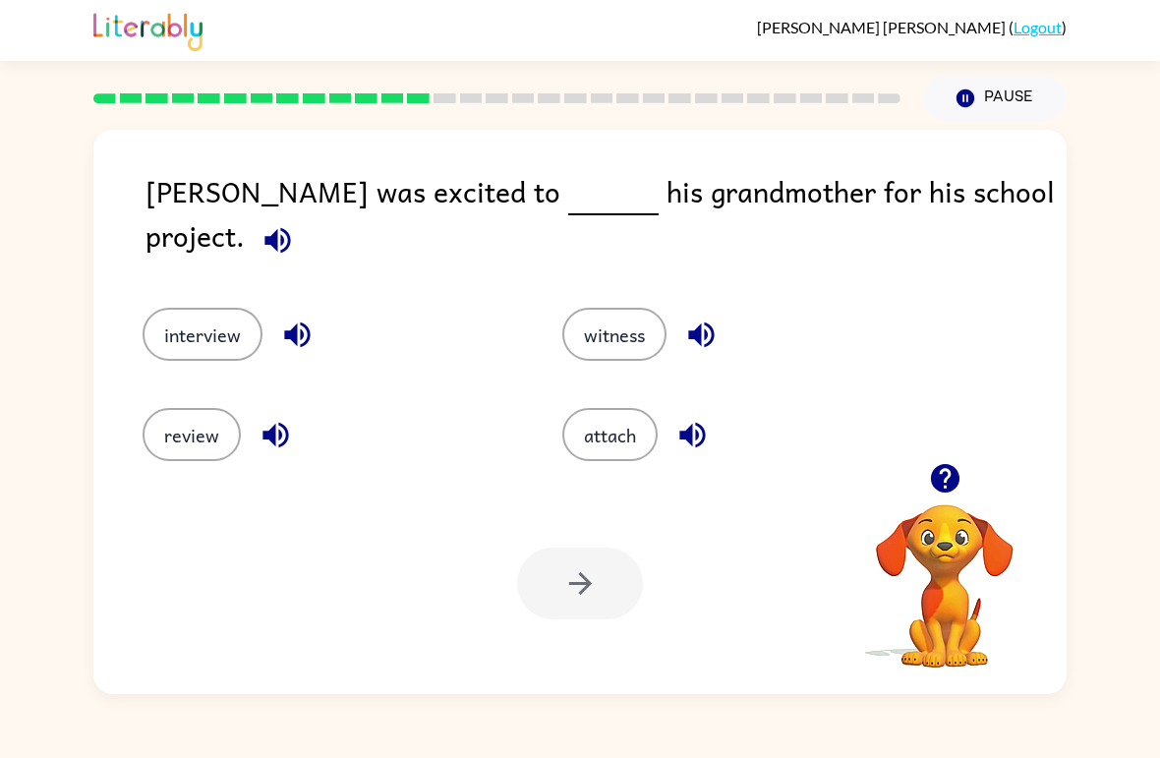
click at [195, 323] on button "interview" at bounding box center [203, 334] width 120 height 53
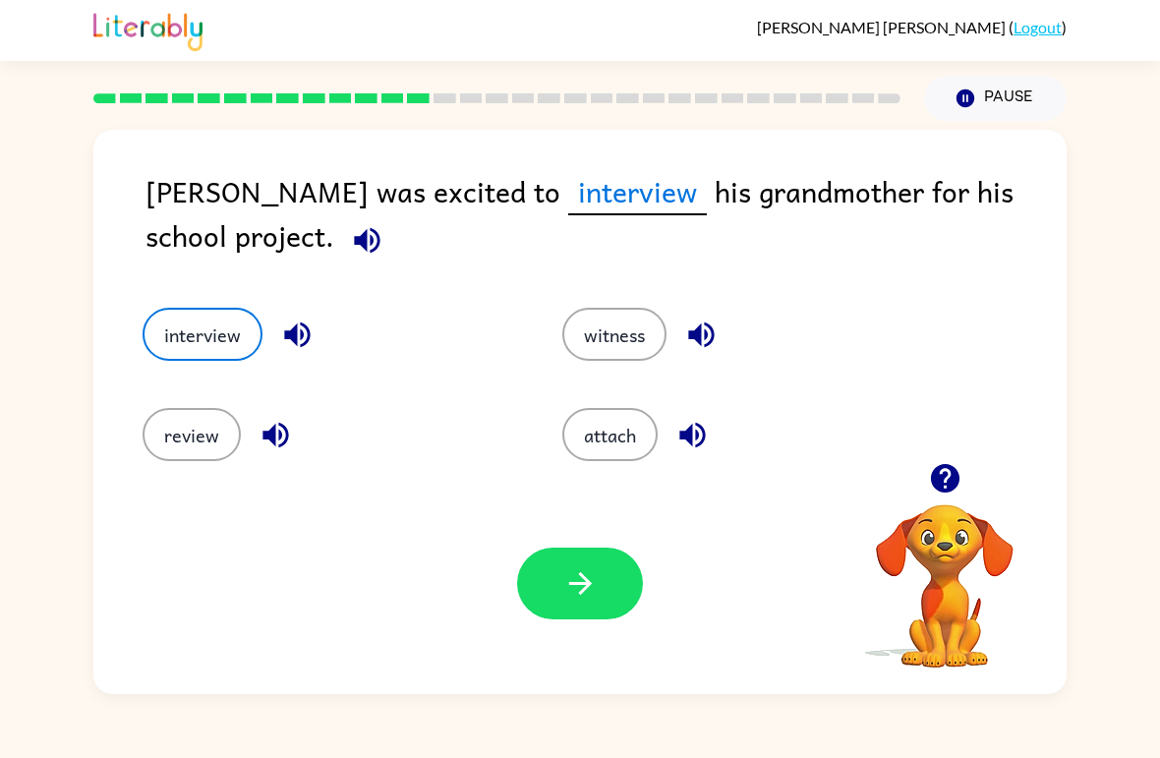
click at [572, 590] on icon "button" at bounding box center [580, 583] width 34 height 34
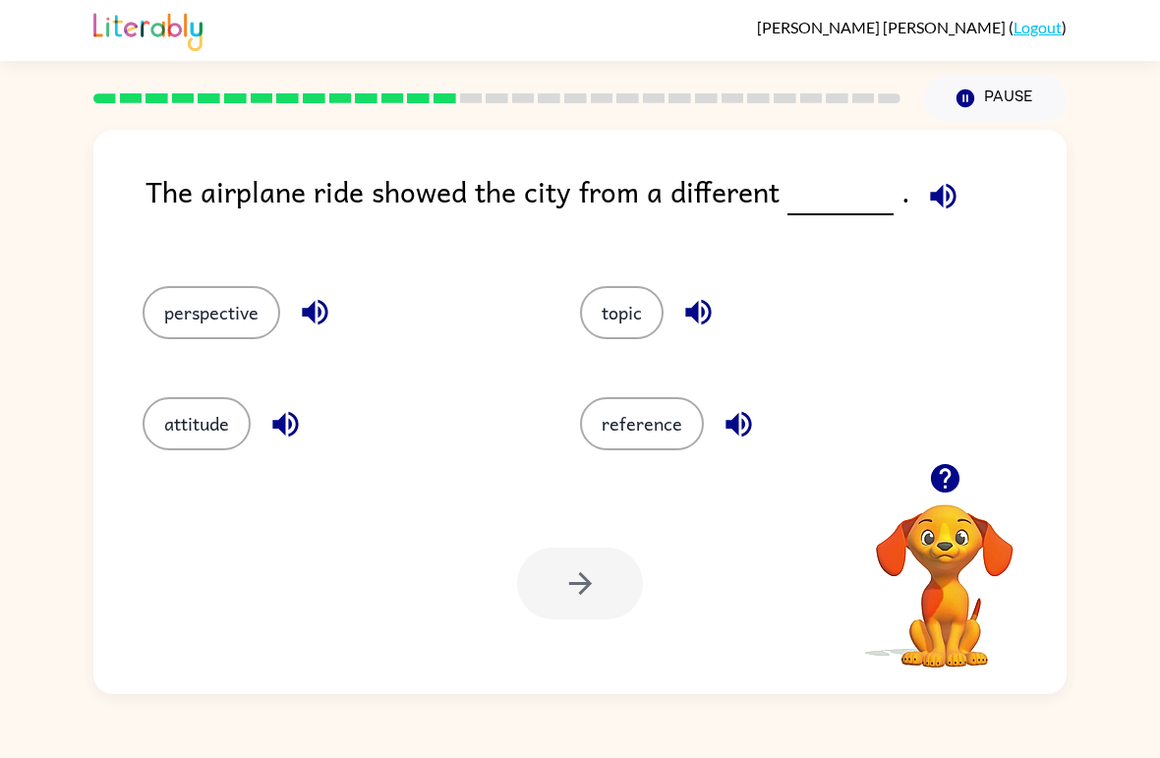
click at [205, 322] on button "perspective" at bounding box center [212, 312] width 138 height 53
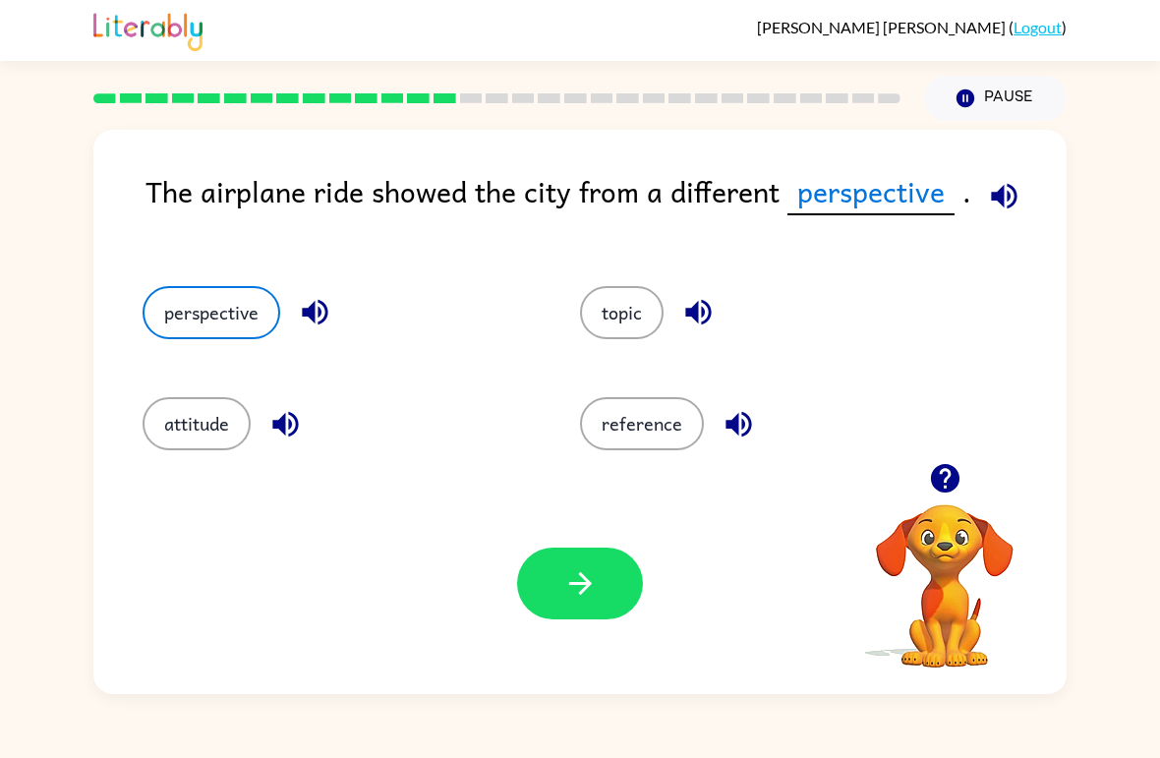
click at [552, 583] on button "button" at bounding box center [580, 583] width 126 height 72
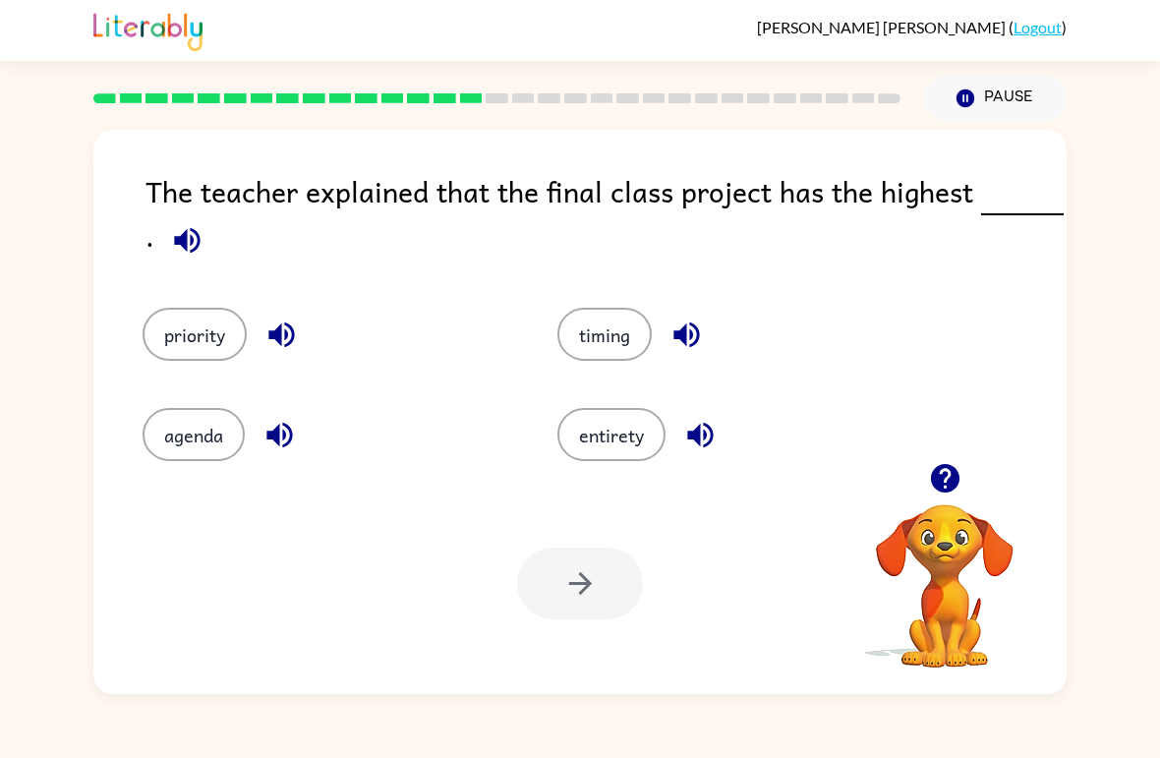
click at [187, 304] on div "priority" at bounding box center [312, 320] width 415 height 100
click at [203, 318] on button "priority" at bounding box center [195, 334] width 104 height 53
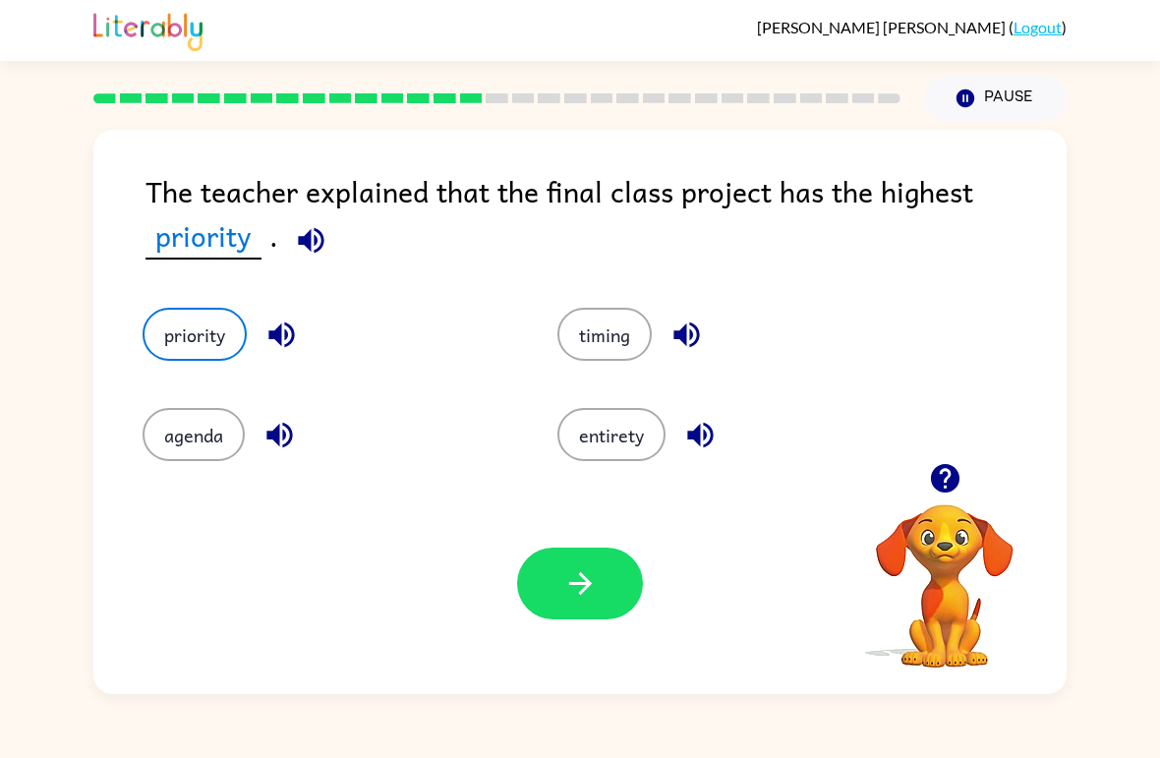
click at [561, 586] on button "button" at bounding box center [580, 583] width 126 height 72
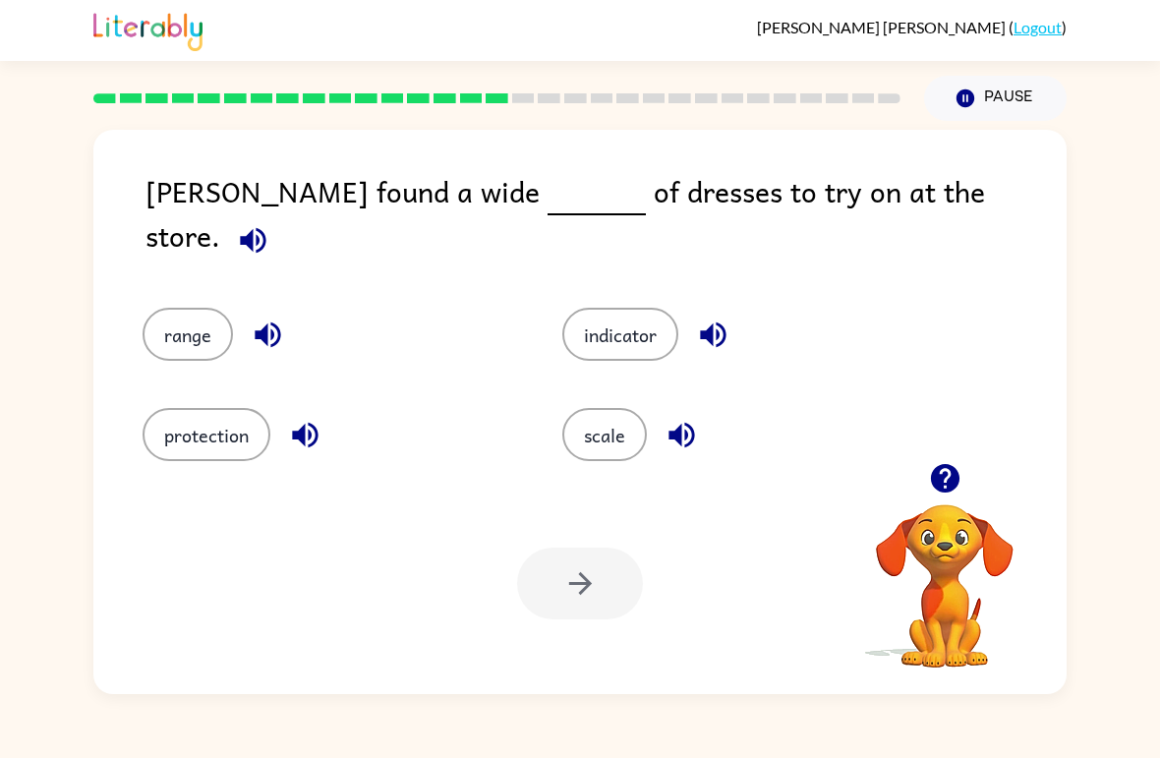
click at [607, 408] on button "scale" at bounding box center [604, 434] width 85 height 53
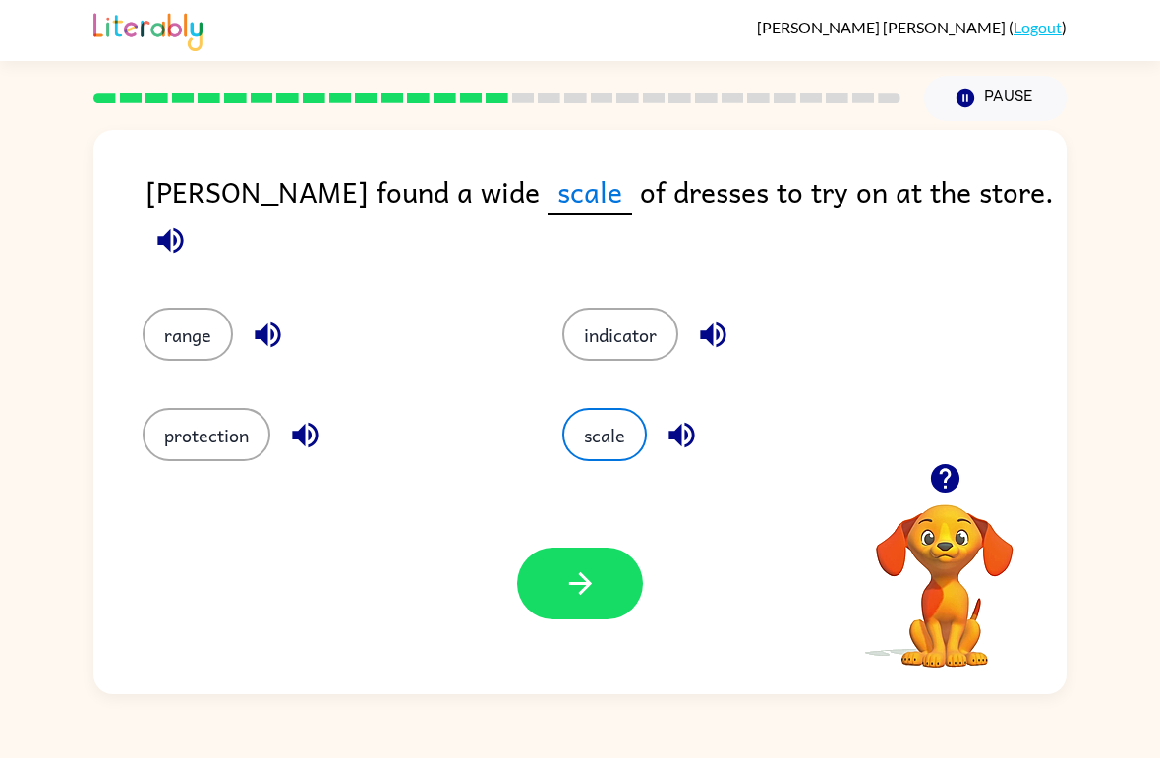
click at [546, 581] on button "button" at bounding box center [580, 583] width 126 height 72
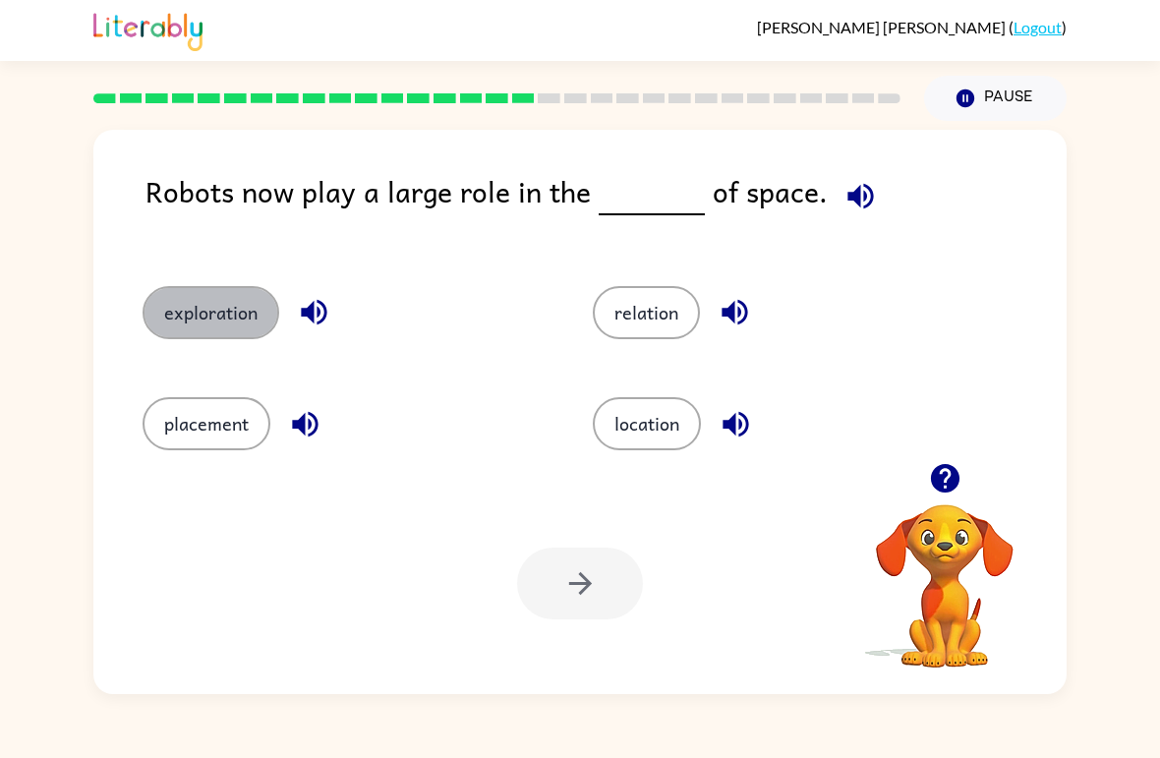
click at [169, 302] on button "exploration" at bounding box center [211, 312] width 137 height 53
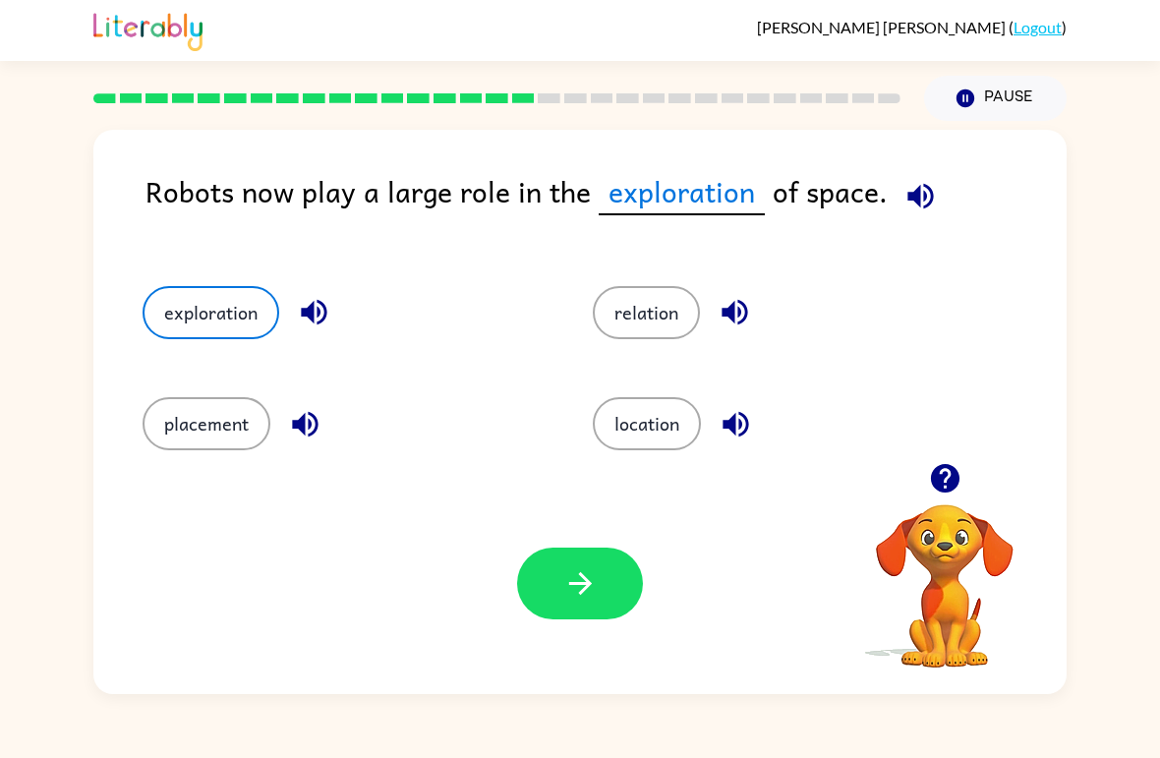
click at [556, 588] on button "button" at bounding box center [580, 583] width 126 height 72
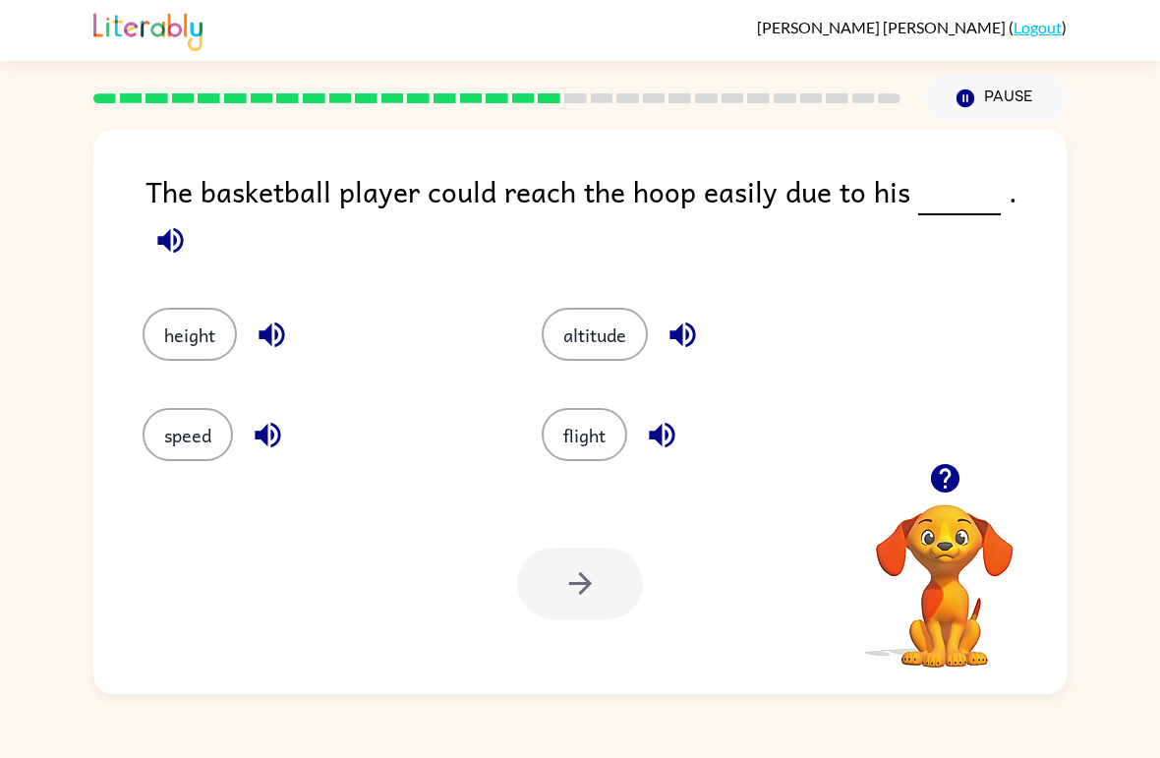
click at [174, 318] on button "height" at bounding box center [190, 334] width 94 height 53
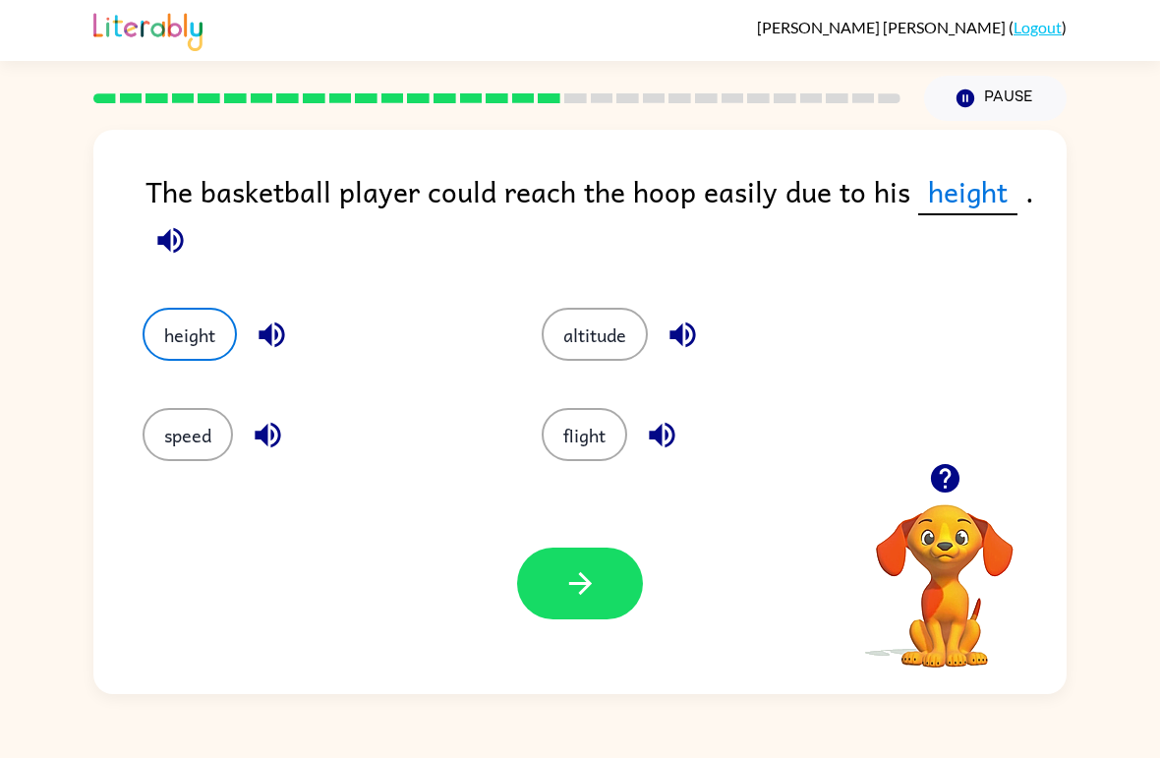
click at [591, 593] on icon "button" at bounding box center [580, 583] width 34 height 34
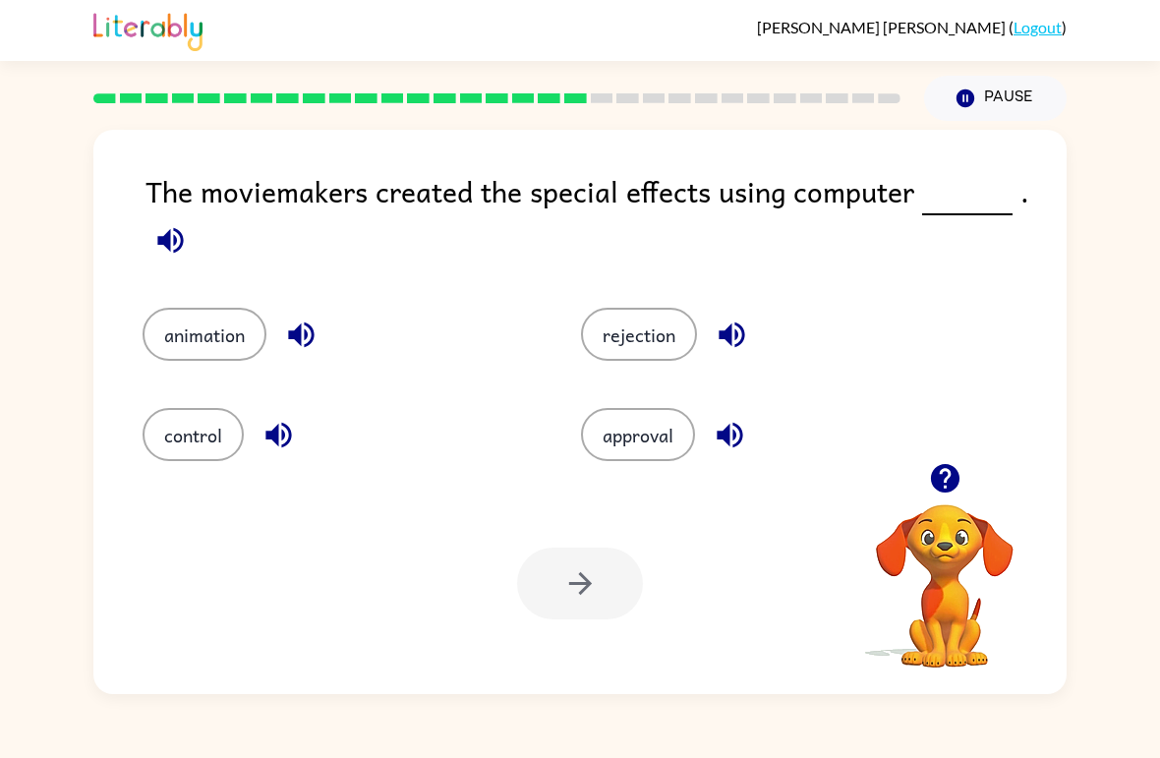
click at [192, 322] on button "animation" at bounding box center [205, 334] width 124 height 53
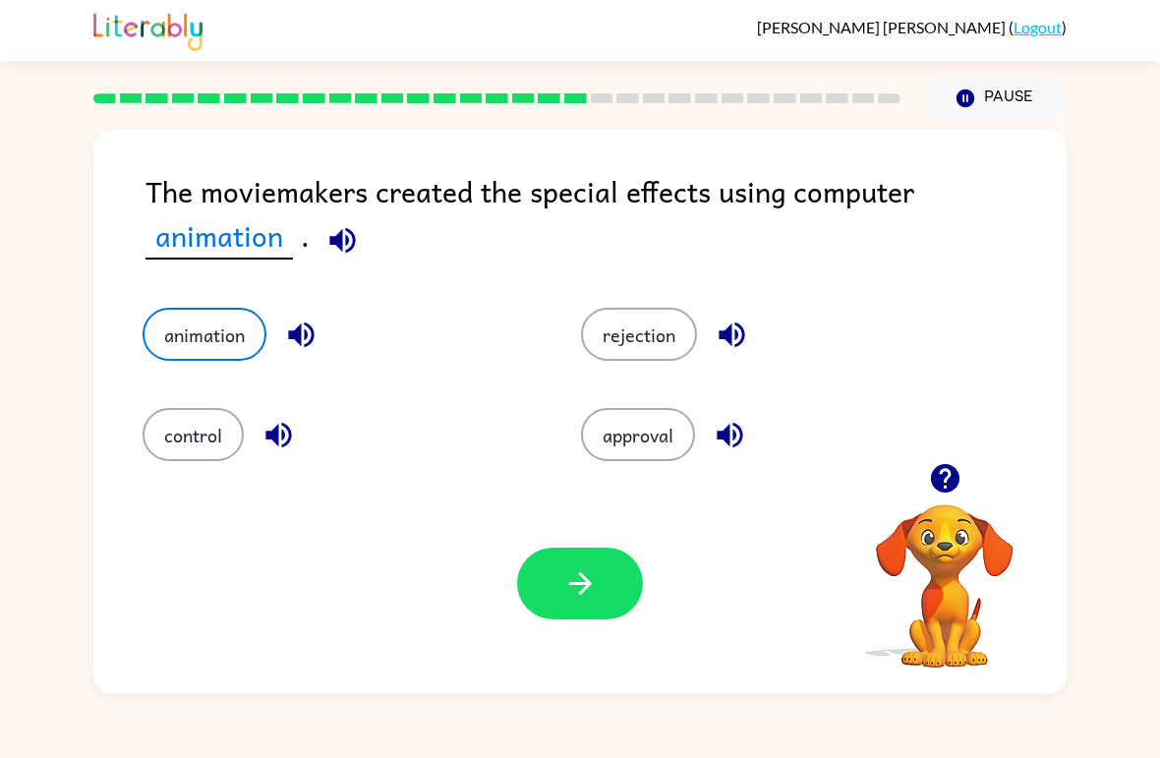
click at [559, 584] on button "button" at bounding box center [580, 583] width 126 height 72
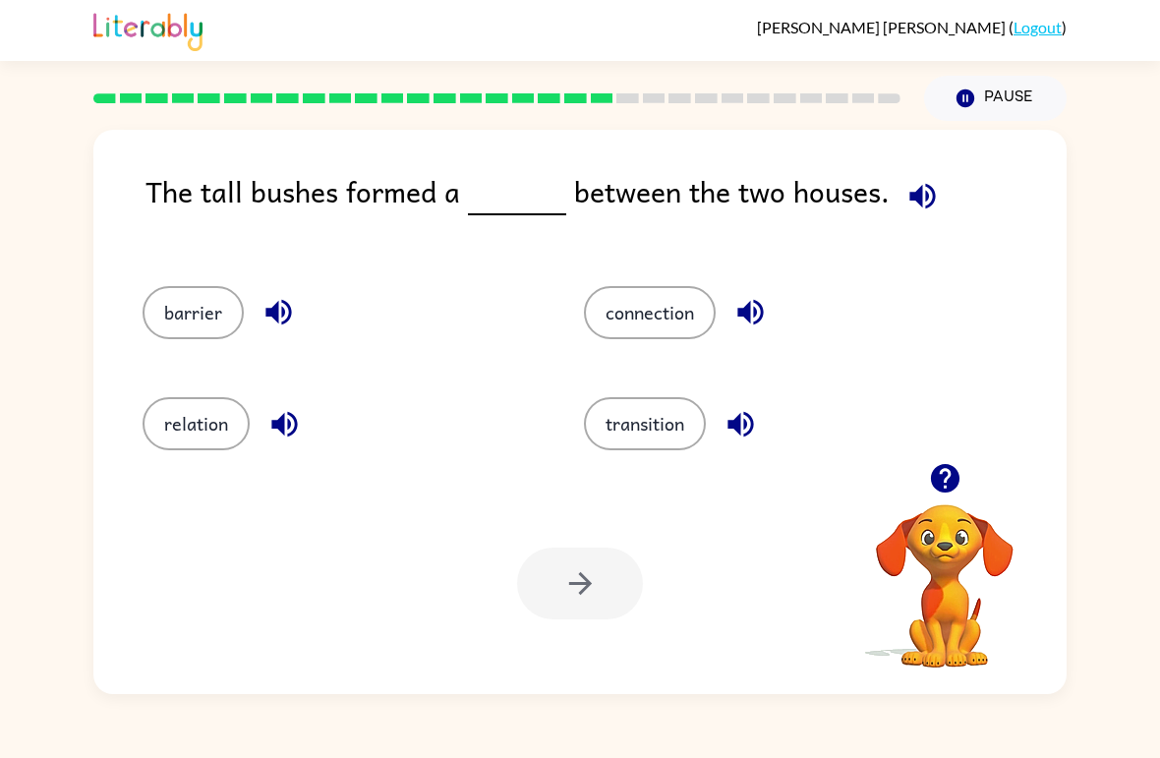
click at [164, 317] on button "barrier" at bounding box center [193, 312] width 101 height 53
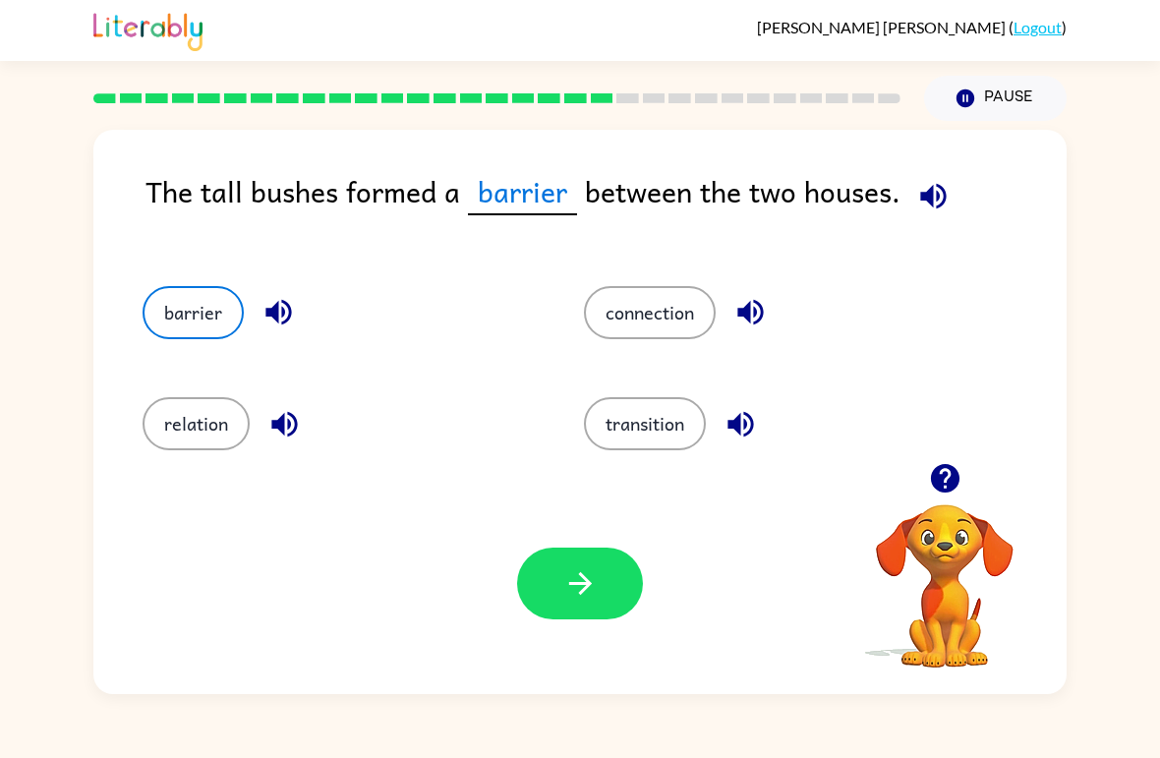
click at [592, 584] on icon "button" at bounding box center [580, 583] width 34 height 34
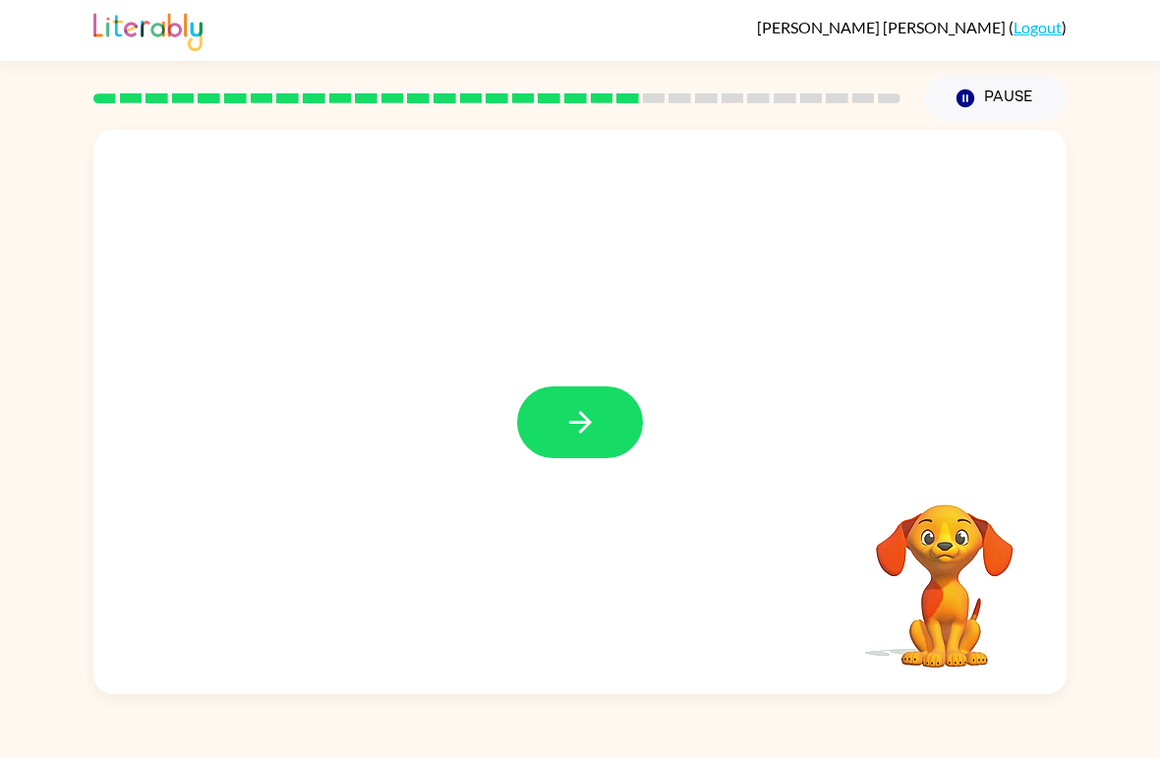
click at [574, 431] on icon "button" at bounding box center [580, 422] width 34 height 34
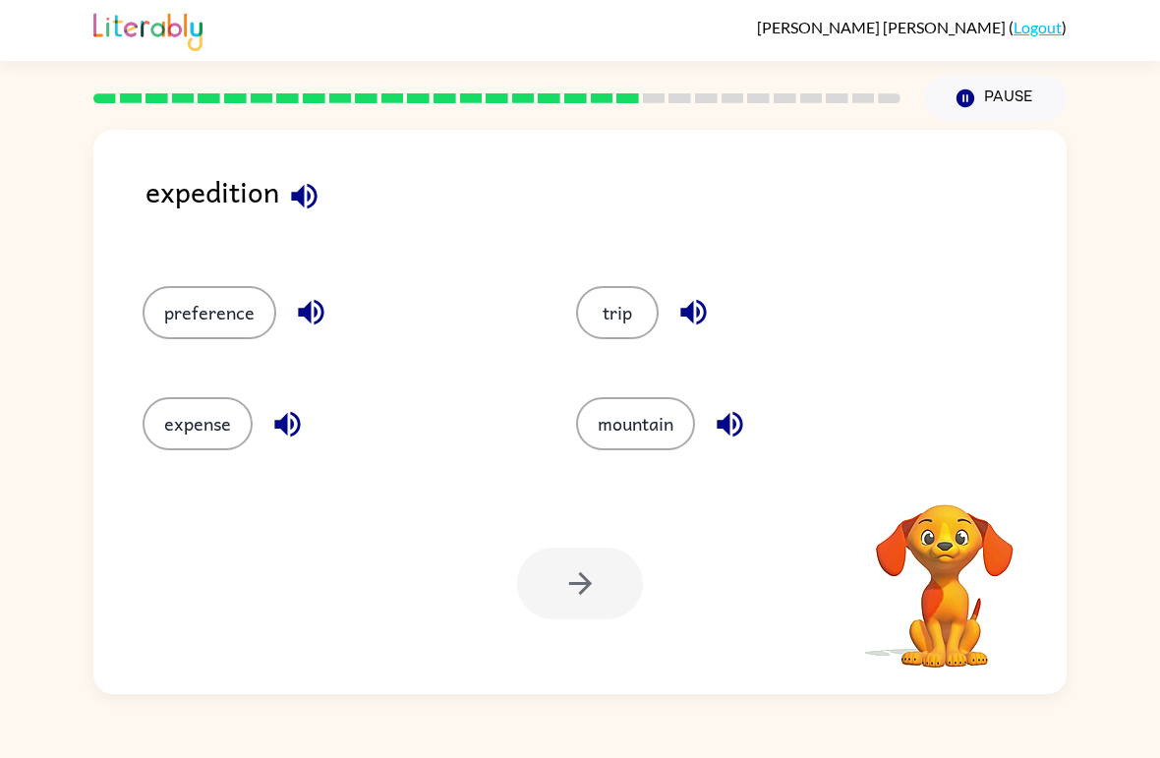
click at [599, 316] on button "trip" at bounding box center [617, 312] width 83 height 53
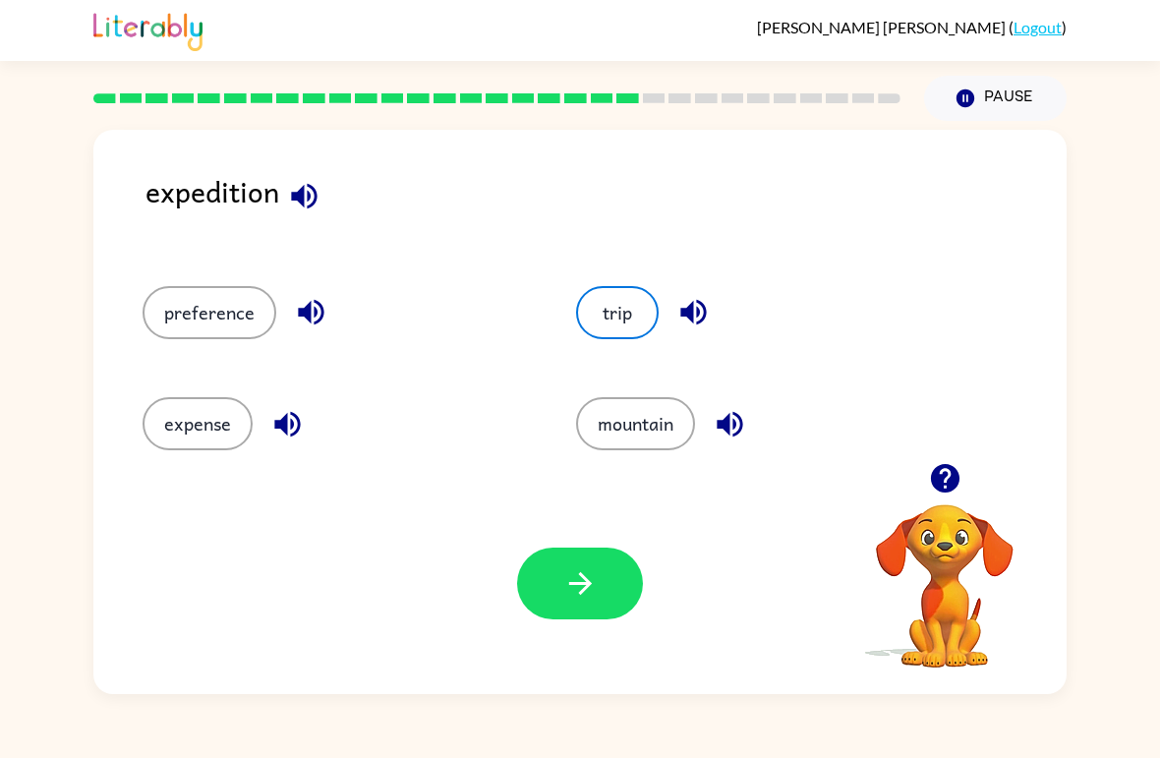
click at [600, 606] on button "button" at bounding box center [580, 583] width 126 height 72
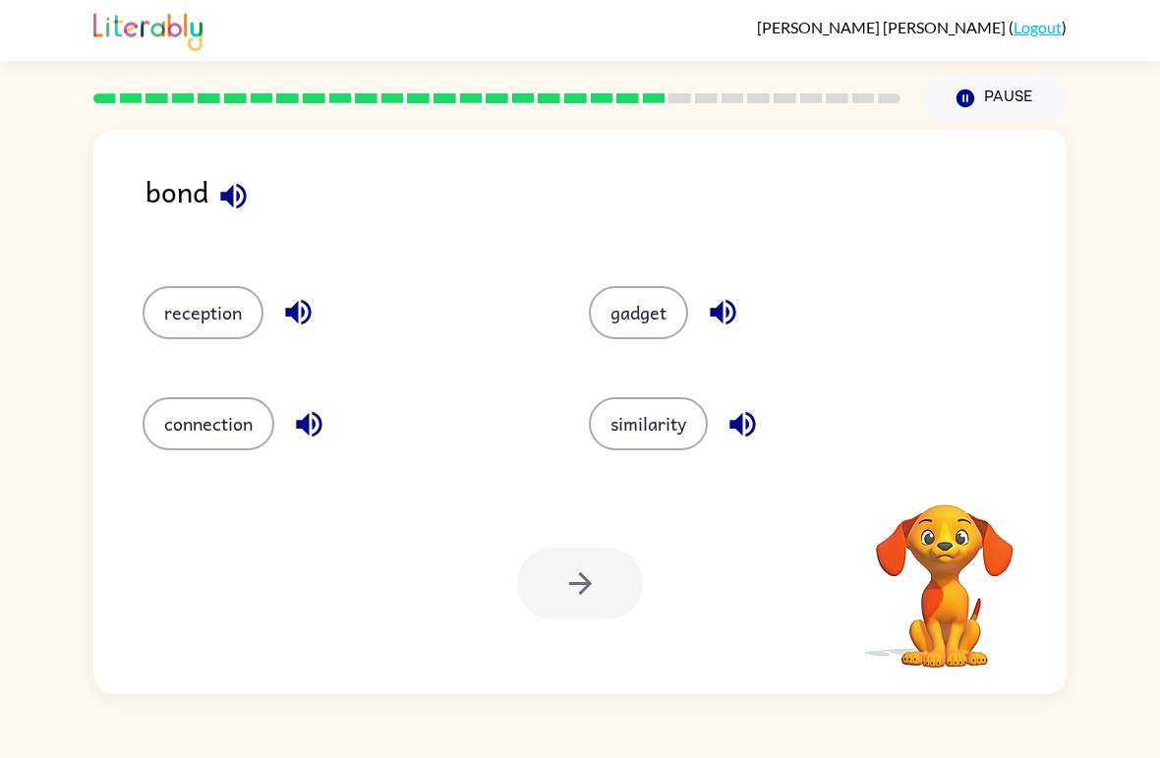
click at [201, 406] on button "connection" at bounding box center [209, 423] width 132 height 53
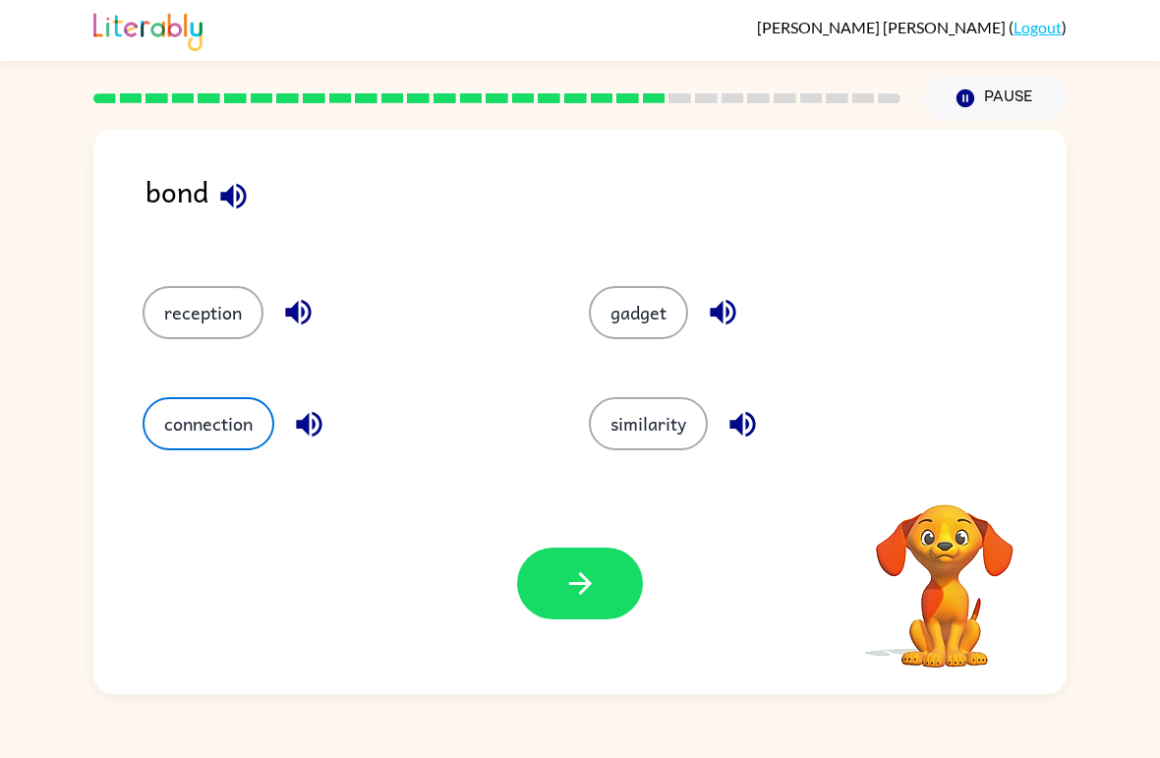
click at [583, 614] on button "button" at bounding box center [580, 583] width 126 height 72
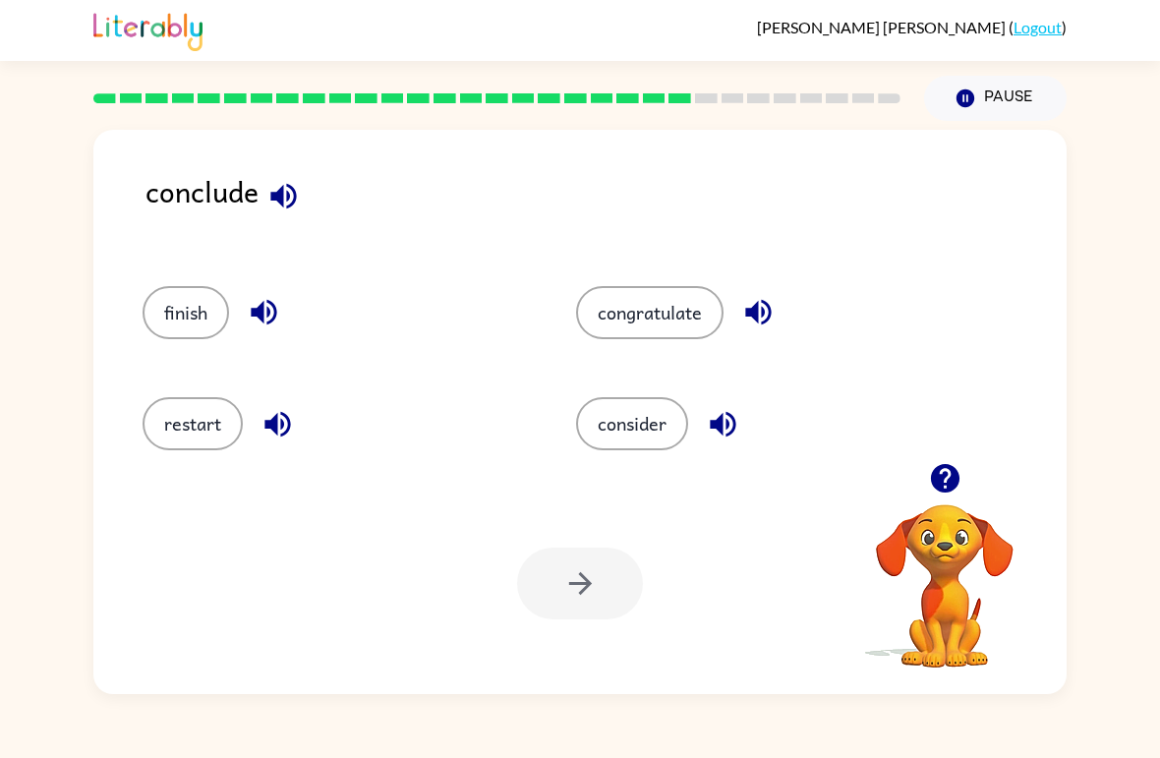
click at [193, 318] on button "finish" at bounding box center [186, 312] width 86 height 53
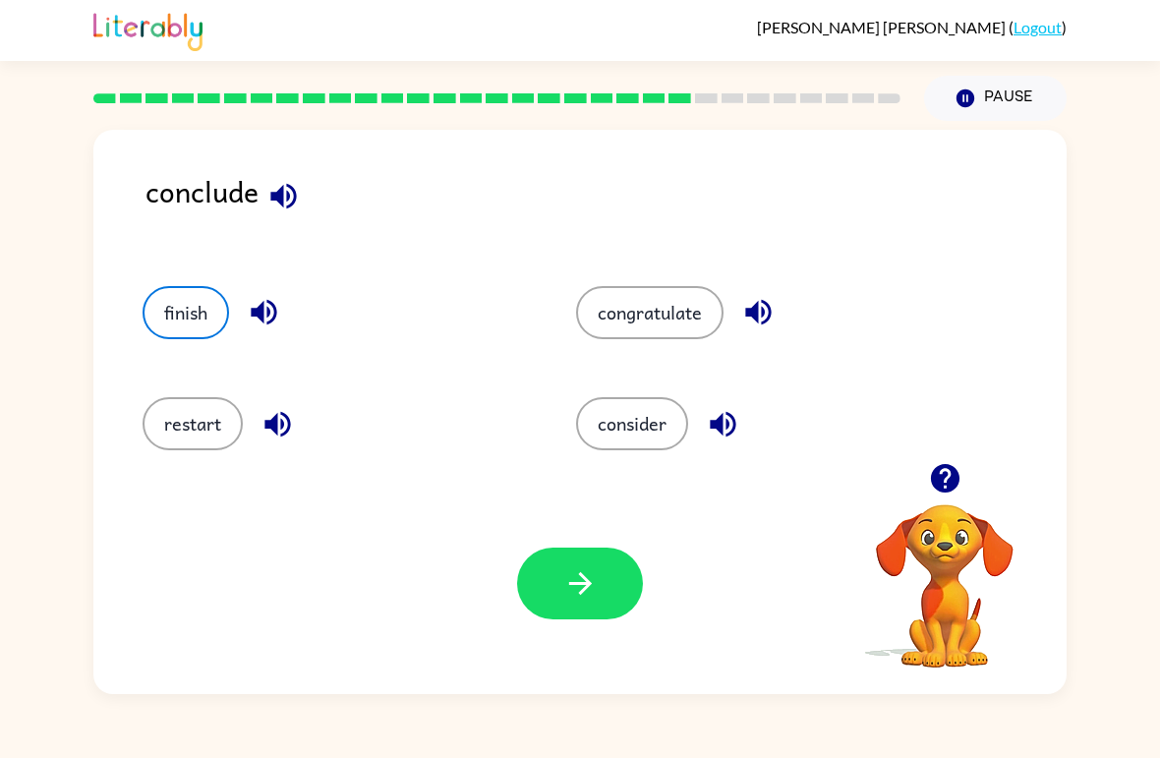
click at [570, 598] on icon "button" at bounding box center [580, 583] width 34 height 34
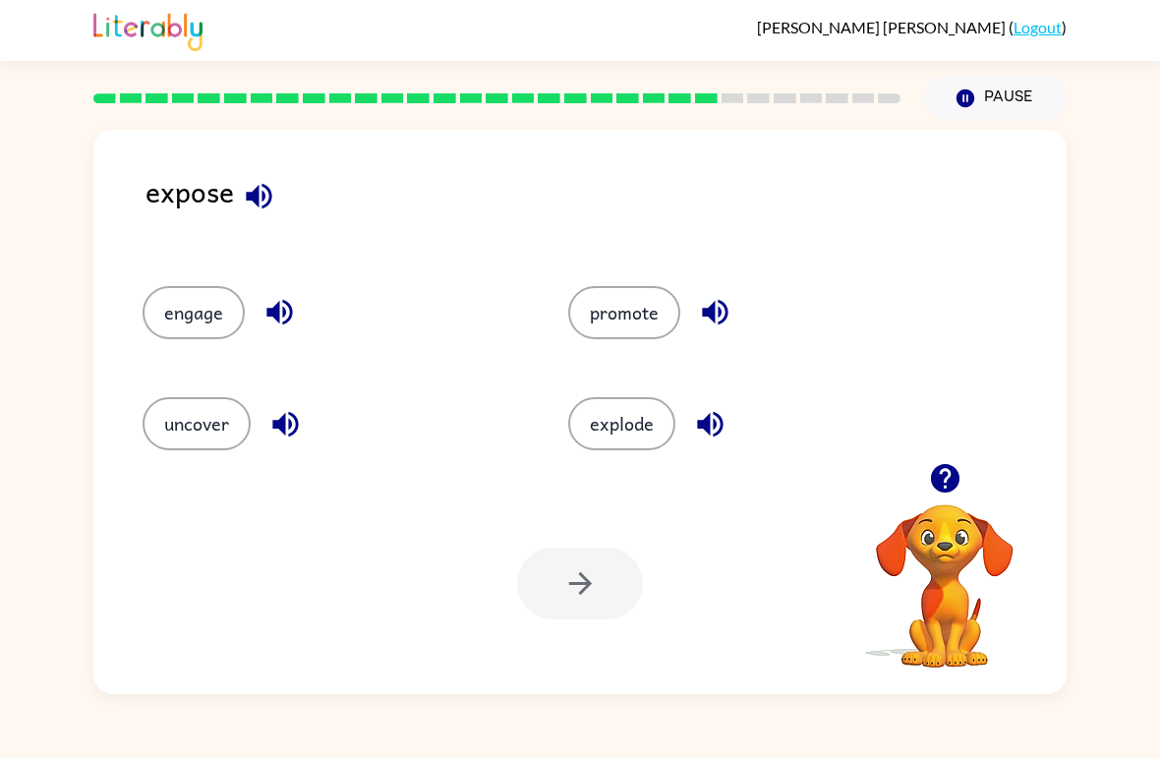
click at [192, 447] on button "uncover" at bounding box center [197, 423] width 108 height 53
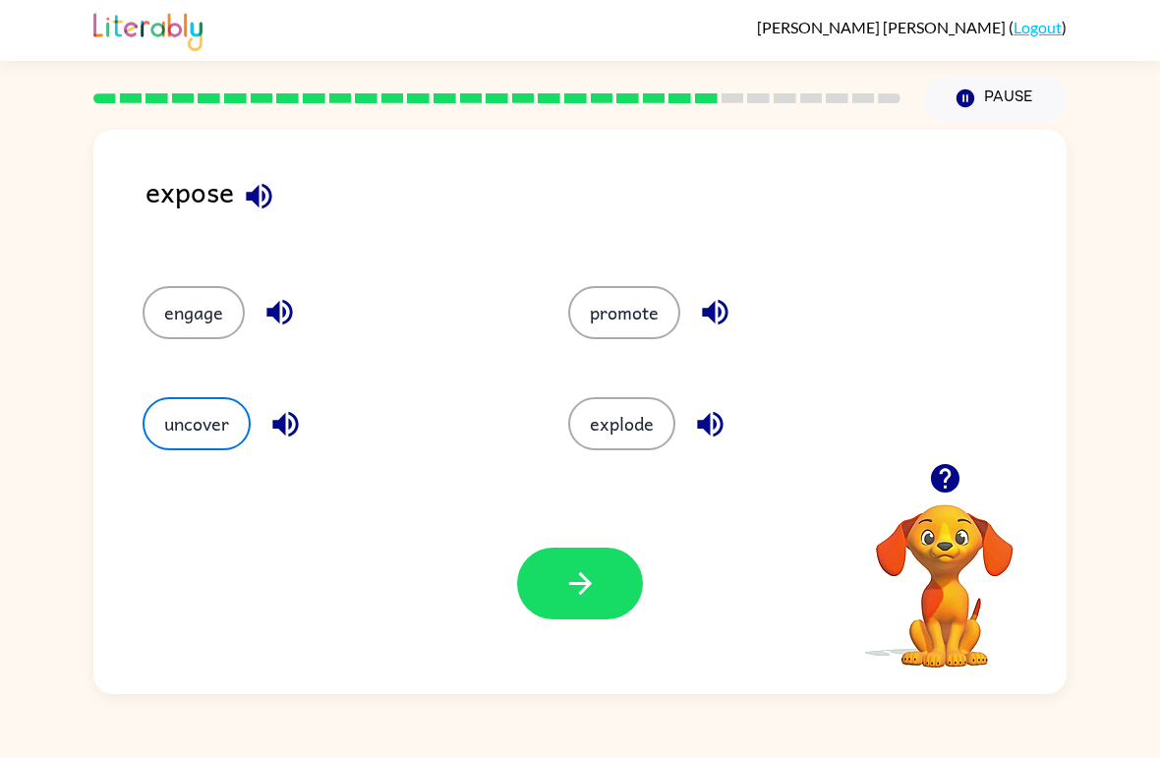
click at [561, 588] on button "button" at bounding box center [580, 583] width 126 height 72
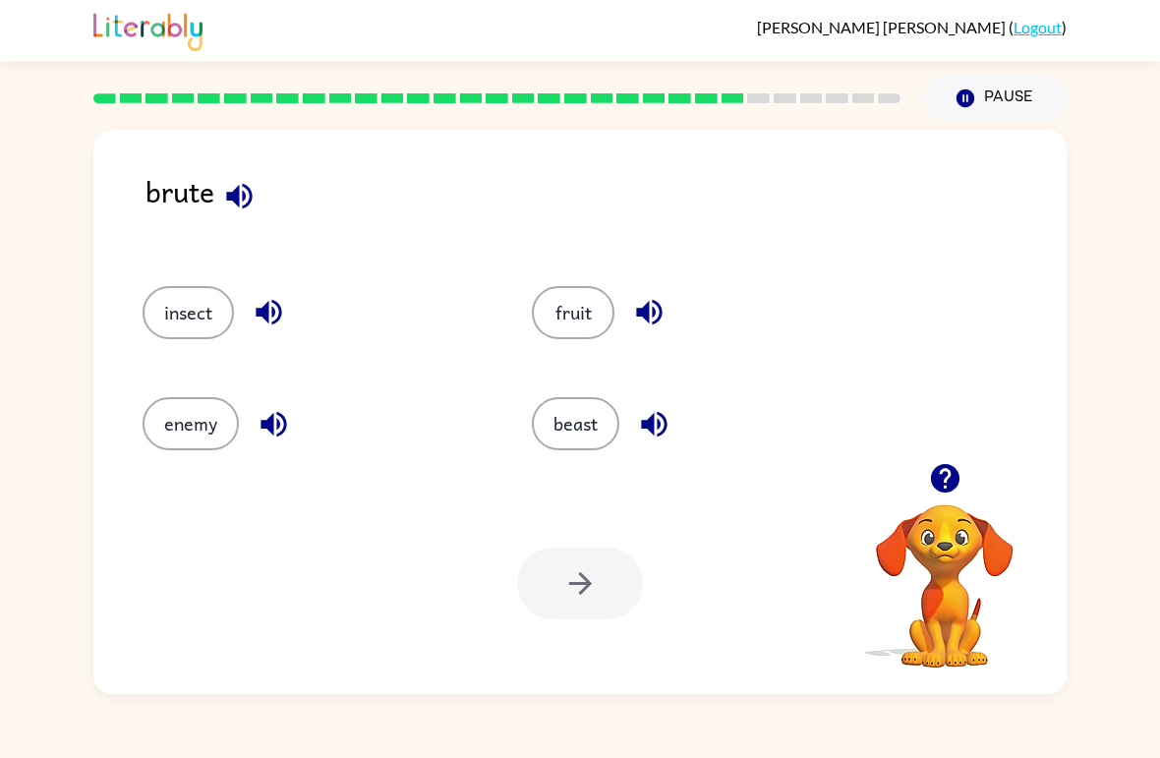
click at [591, 417] on button "beast" at bounding box center [575, 423] width 87 height 53
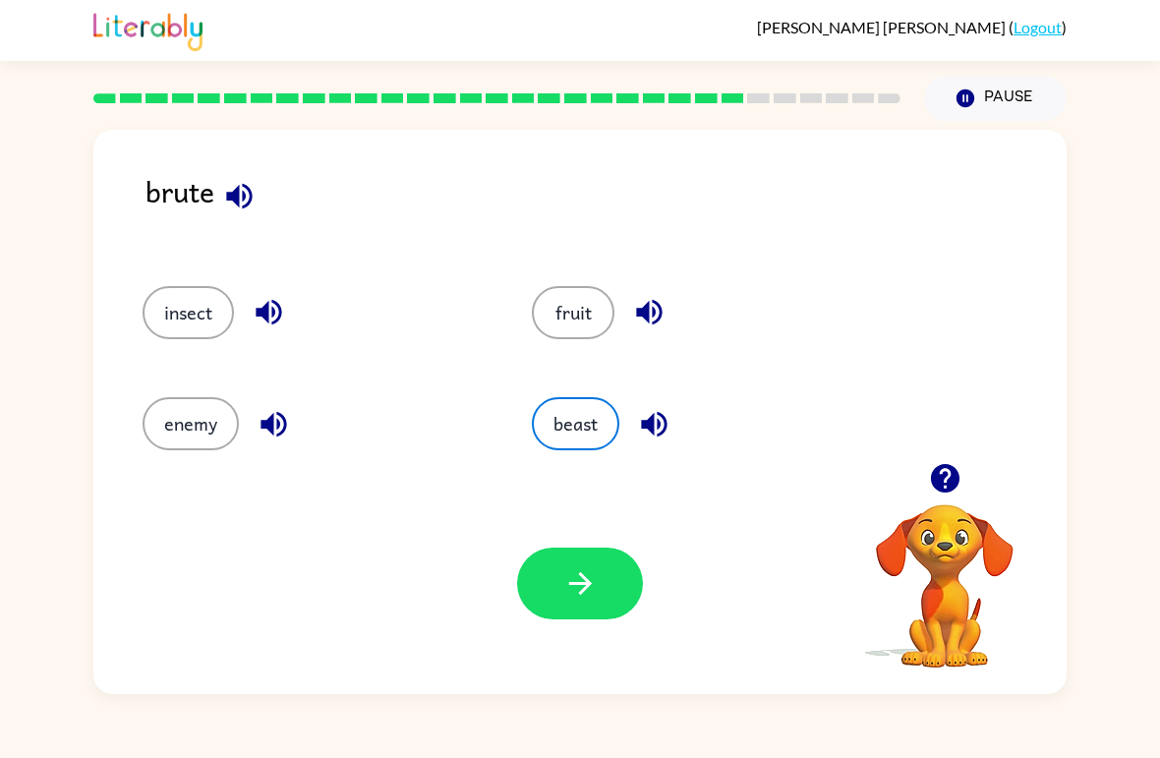
click at [585, 570] on icon "button" at bounding box center [580, 583] width 34 height 34
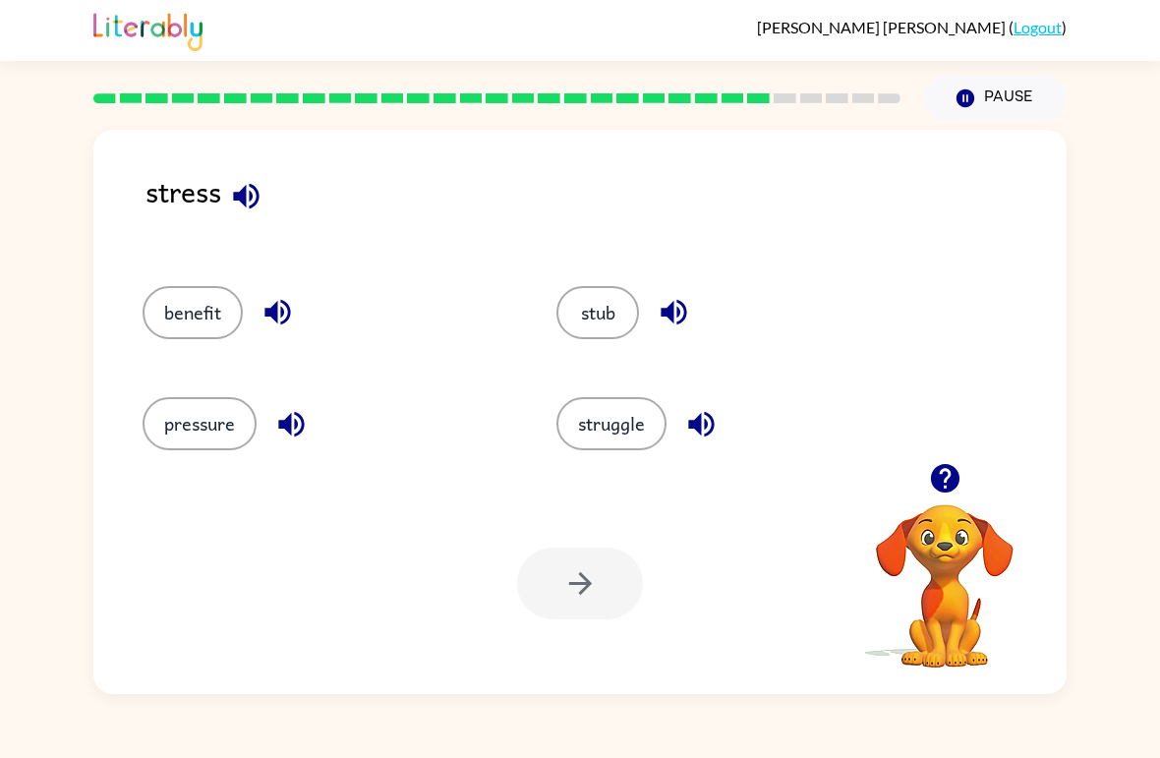
click at [215, 431] on button "pressure" at bounding box center [200, 423] width 114 height 53
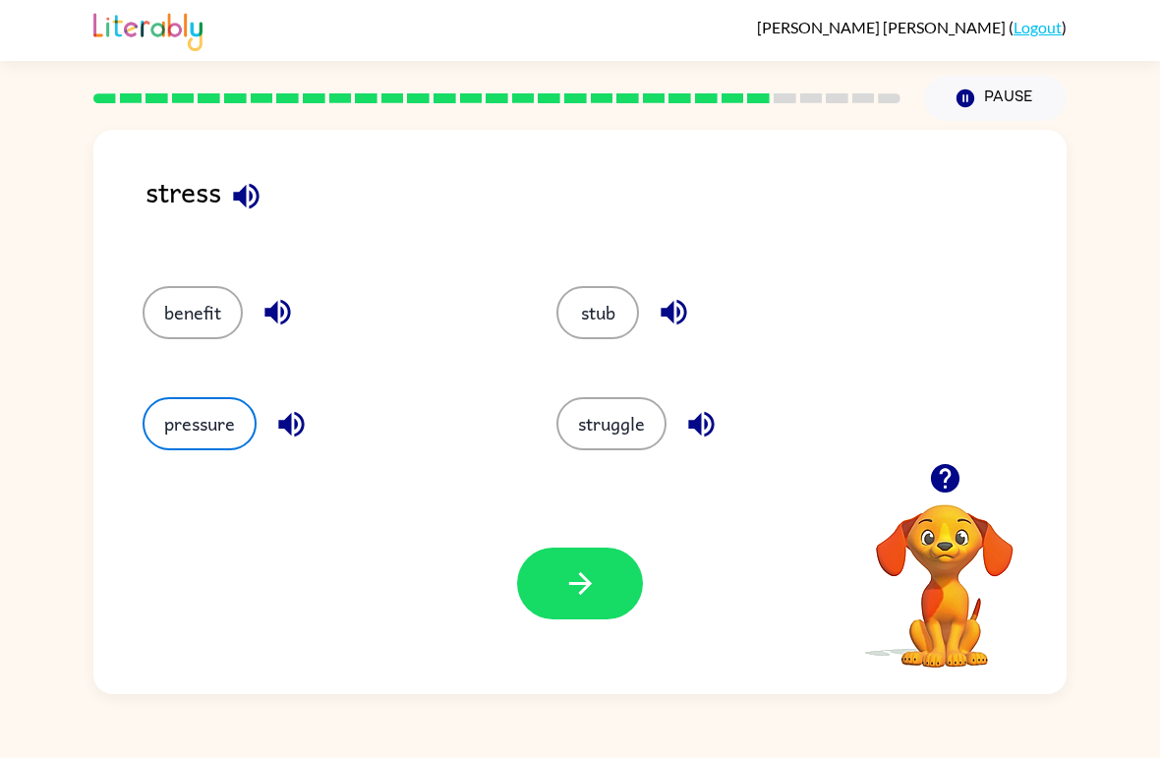
click at [568, 585] on icon "button" at bounding box center [580, 583] width 34 height 34
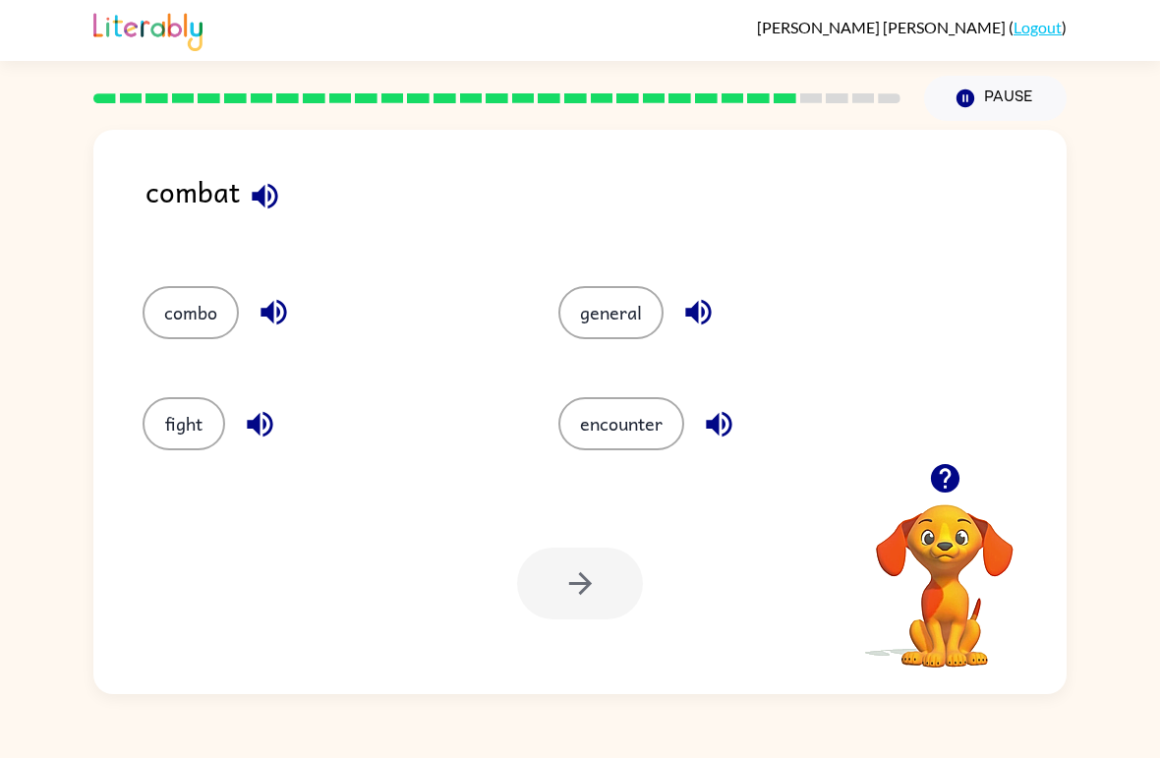
click at [192, 437] on button "fight" at bounding box center [184, 423] width 83 height 53
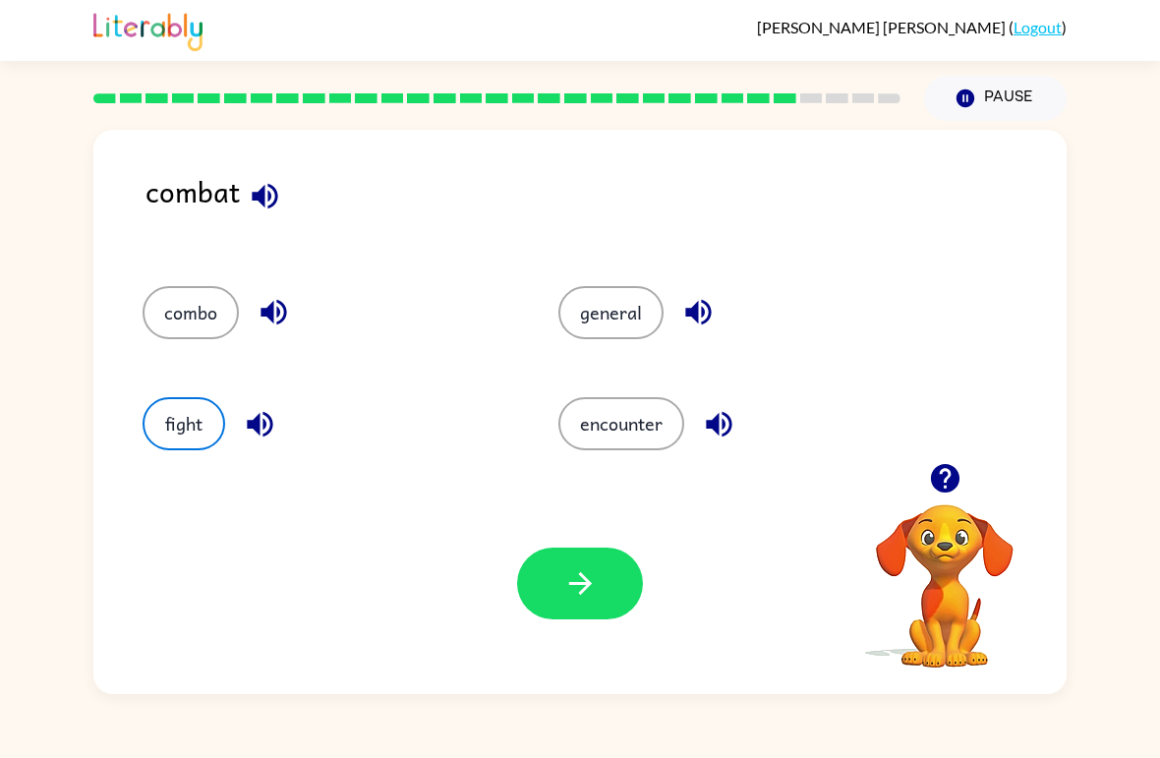
click at [560, 603] on button "button" at bounding box center [580, 583] width 126 height 72
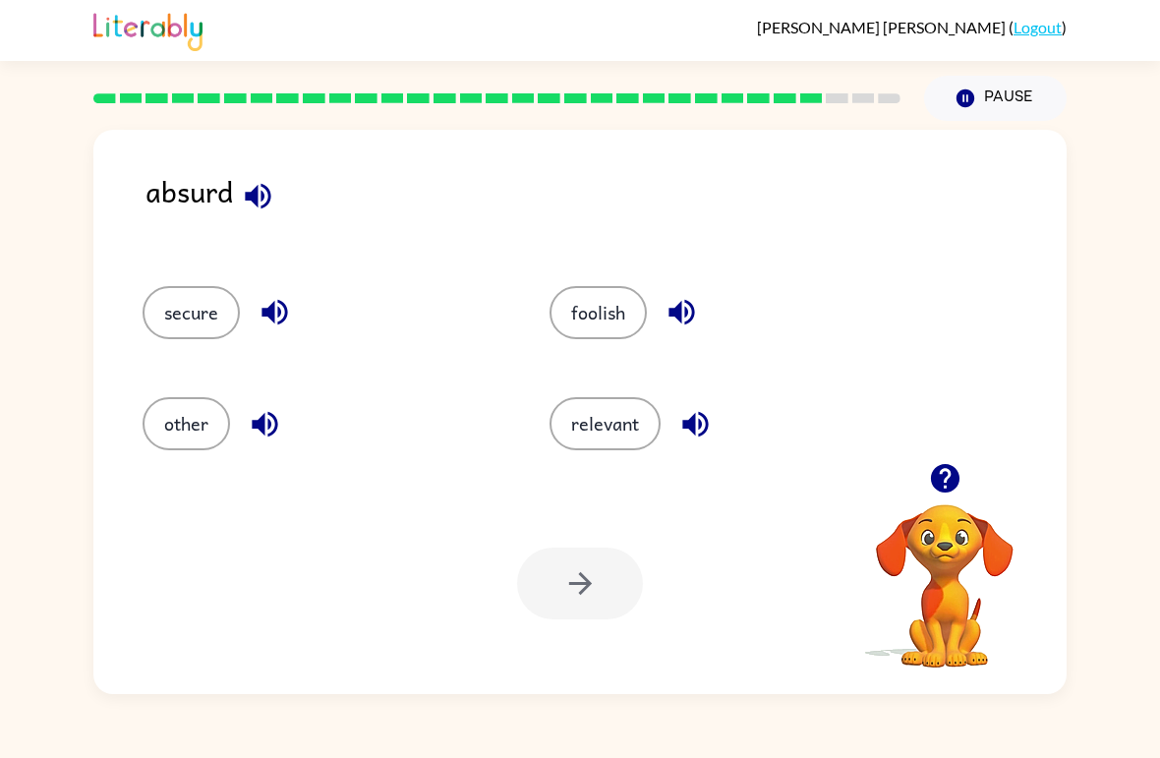
click at [589, 331] on button "foolish" at bounding box center [597, 312] width 97 height 53
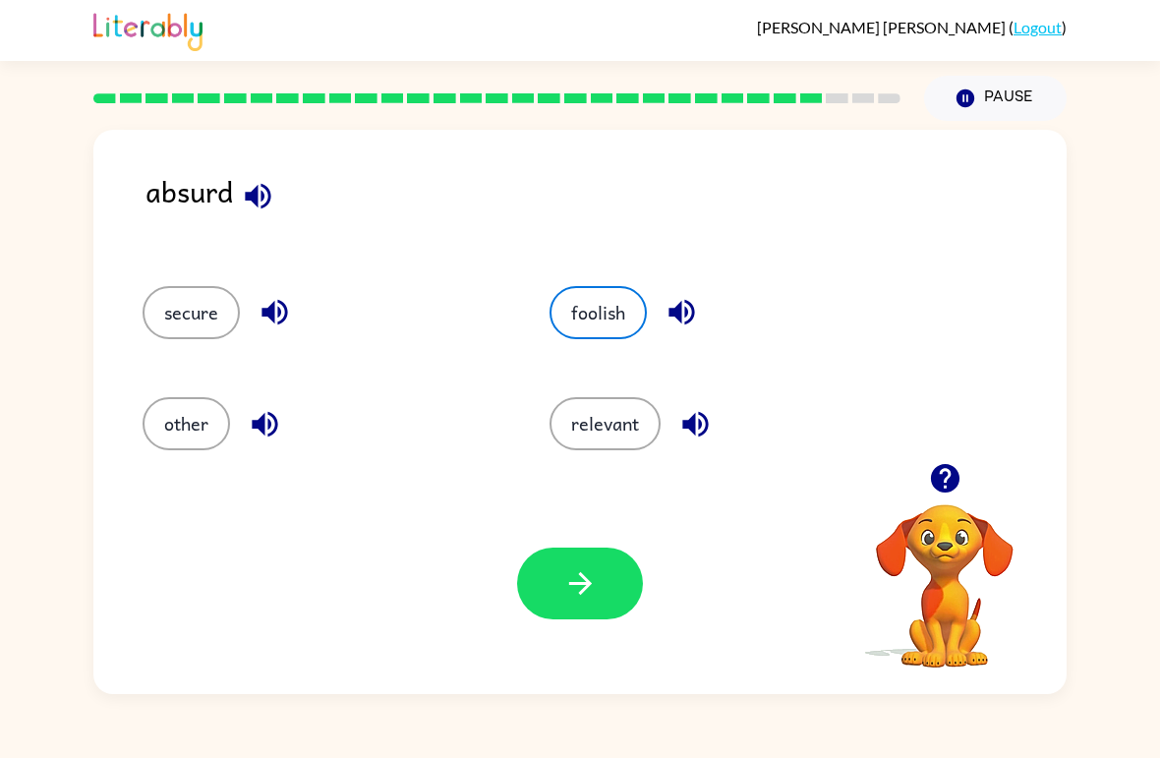
click at [626, 580] on button "button" at bounding box center [580, 583] width 126 height 72
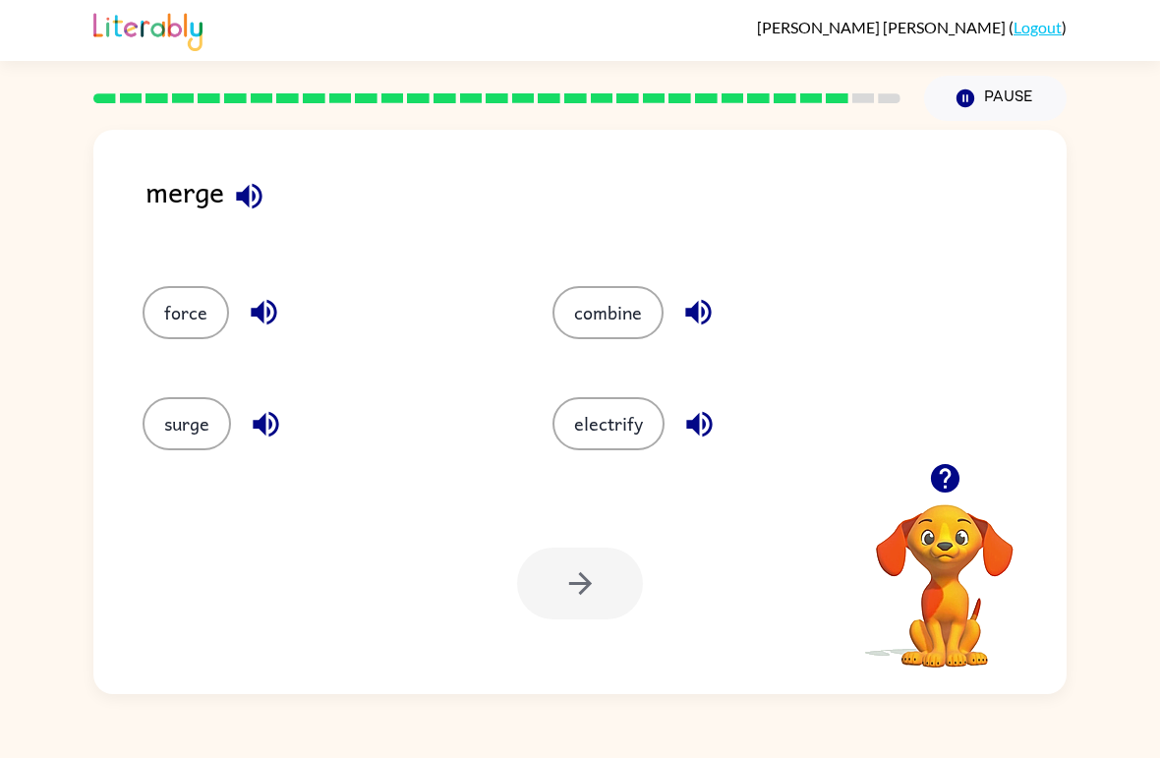
click at [592, 288] on button "combine" at bounding box center [607, 312] width 111 height 53
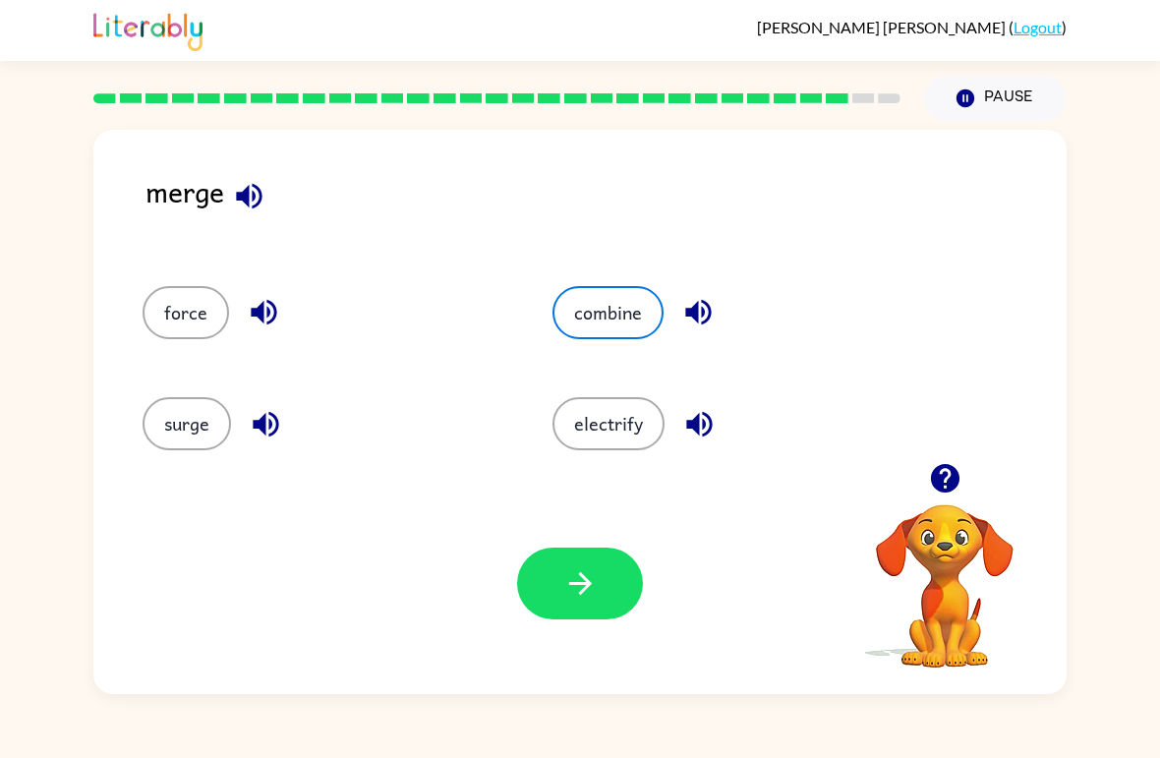
click at [576, 568] on icon "button" at bounding box center [580, 583] width 34 height 34
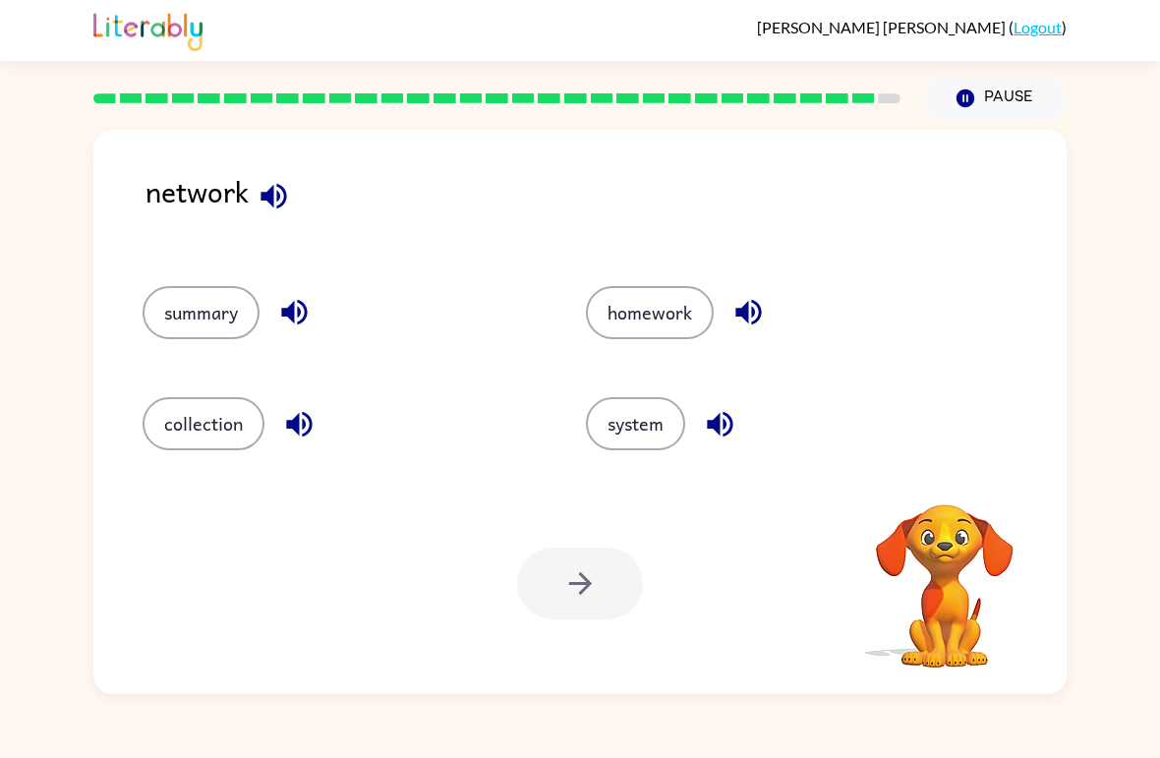
click at [639, 435] on button "system" at bounding box center [635, 423] width 99 height 53
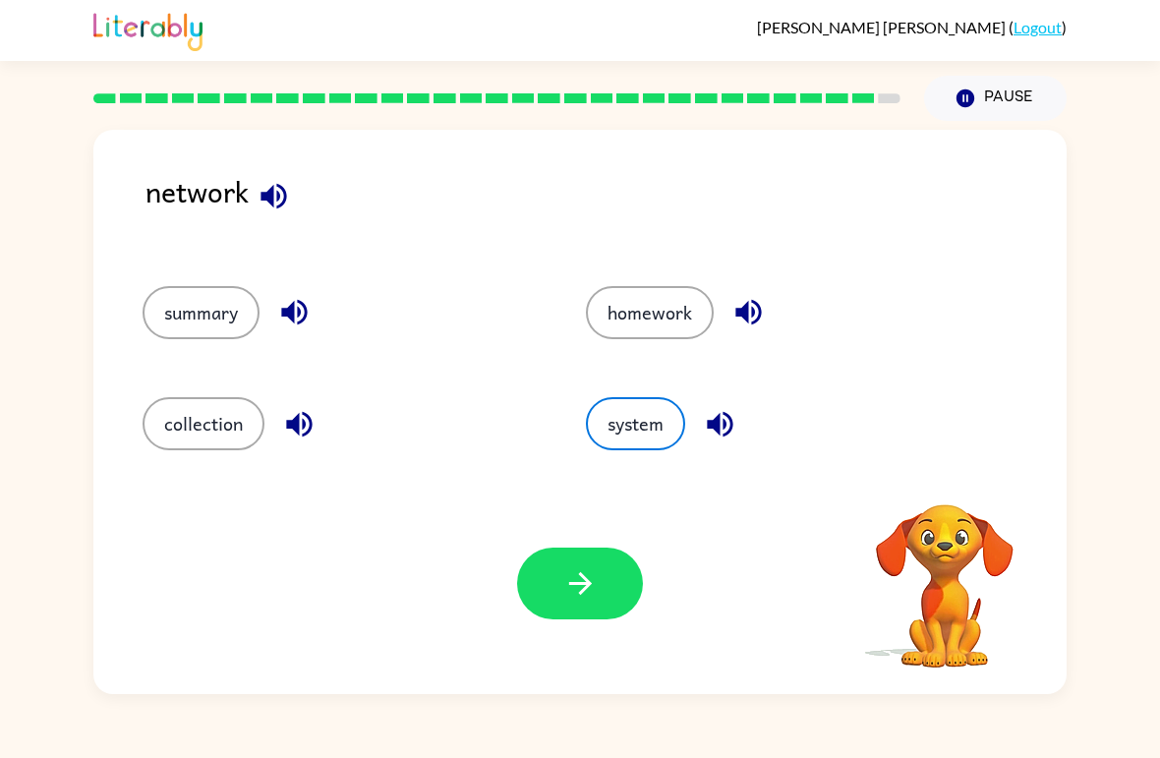
click at [560, 566] on button "button" at bounding box center [580, 583] width 126 height 72
